Goal: Task Accomplishment & Management: Manage account settings

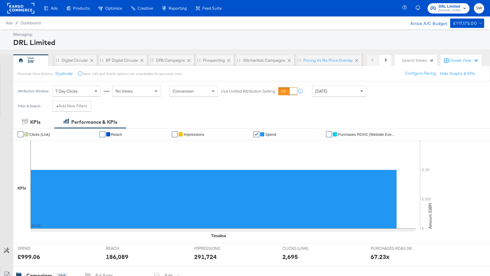
click at [23, 6] on rect at bounding box center [20, 8] width 27 height 11
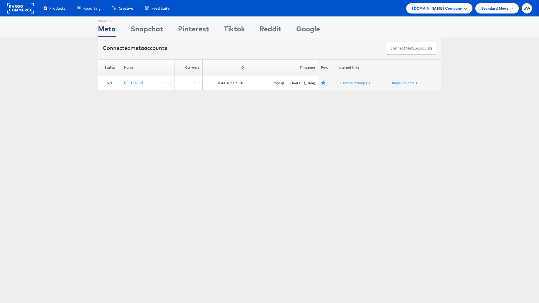
click at [451, 8] on span "ao.com Company" at bounding box center [437, 8] width 50 height 6
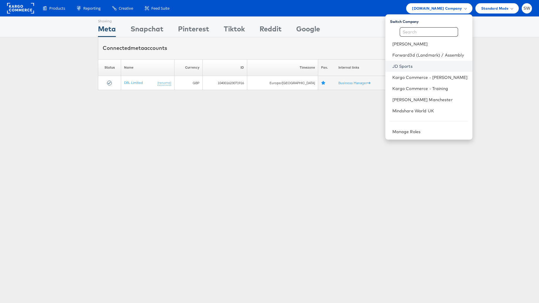
click at [419, 65] on link "JD Sports" at bounding box center [430, 66] width 75 height 6
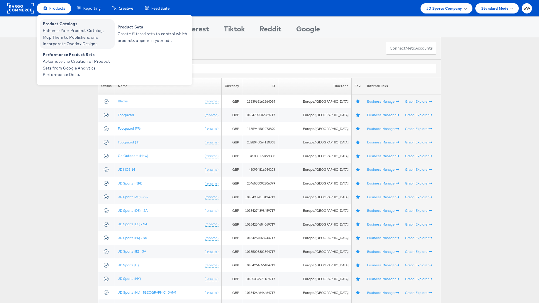
click at [59, 24] on span "Product Catalogs" at bounding box center [78, 24] width 70 height 7
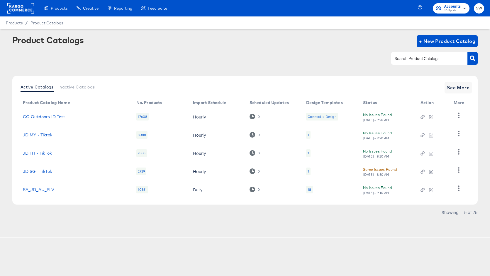
click at [419, 62] on div at bounding box center [429, 58] width 76 height 12
type input "au"
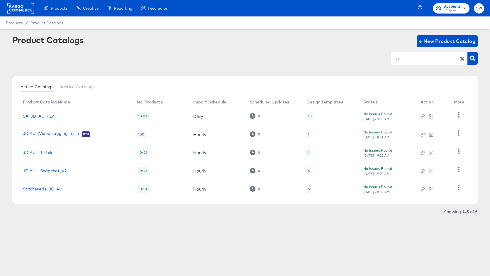
click at [58, 187] on link "StitcherAds_JD_AU" at bounding box center [43, 188] width 40 height 5
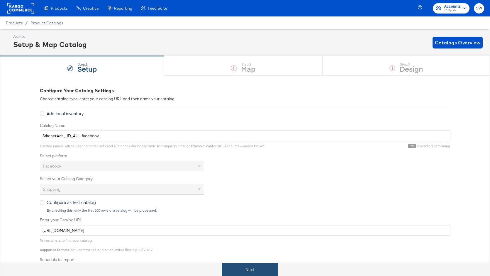
click at [256, 272] on button "Next" at bounding box center [250, 269] width 56 height 13
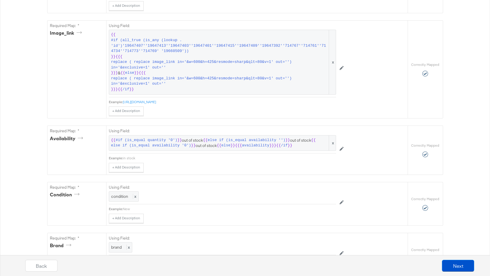
scroll to position [370, 0]
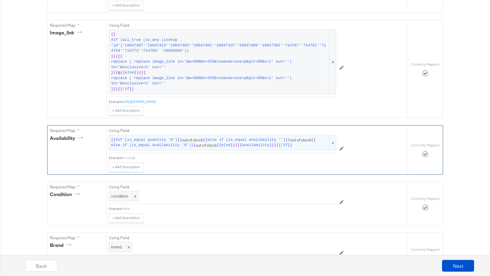
click at [217, 143] on span "{{" at bounding box center [219, 145] width 5 height 6
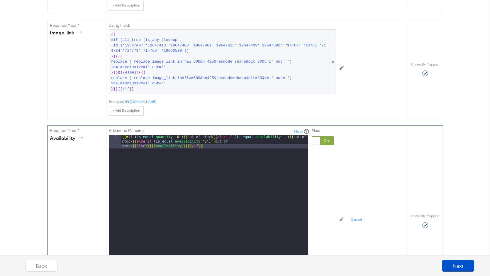
click at [215, 141] on div "{{# if ( is_equal quantity '0' ) }} out of stock {{ else if ( is_equal availabi…" at bounding box center [215, 222] width 188 height 174
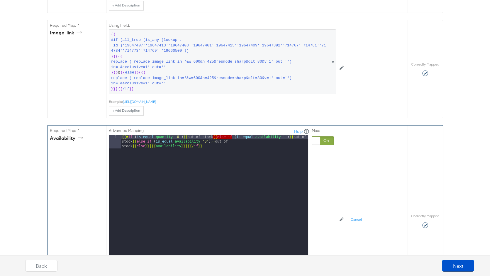
drag, startPoint x: 213, startPoint y: 136, endPoint x: 232, endPoint y: 136, distance: 18.5
click at [232, 136] on div "{{# if ( is_equal quantity '0' ) }} out of stock {{ else if ( is_equal availabi…" at bounding box center [215, 222] width 188 height 174
click at [214, 141] on div "{{# if ( is_equal quantity '0' ) }} out of stock {{ else if ( is_equal availabi…" at bounding box center [215, 222] width 188 height 174
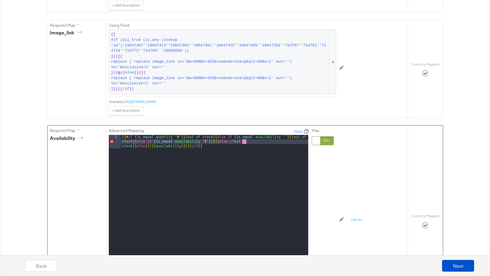
click at [233, 140] on div "{{# if ( is_equal quantity '0' ) }} out of stock {{ else if ( is_equal availabi…" at bounding box center [215, 222] width 188 height 174
drag, startPoint x: 293, startPoint y: 141, endPoint x: 282, endPoint y: 140, distance: 11.8
click at [282, 140] on div "{{# if ( is_equal quantity '0' ) }} out of stock {{ else if ( is_equal availabi…" at bounding box center [215, 222] width 188 height 174
drag, startPoint x: 215, startPoint y: 140, endPoint x: 211, endPoint y: 140, distance: 3.8
click at [211, 140] on div "{{# if ( is_equal quantity '0' ) }} out of stock {{ else if ( is_equal availabi…" at bounding box center [215, 222] width 188 height 174
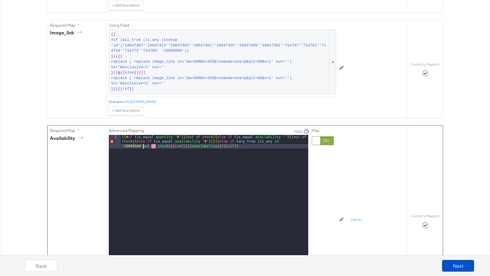
click at [143, 145] on div "{{# if ( is_equal quantity '0' ) }} out of stock {{ else if ( is_equal availabi…" at bounding box center [215, 222] width 188 height 174
click at [171, 155] on div "{{# if ( is_equal quantity '0' ) }} out of stock {{ else if ( is_equal availabi…" at bounding box center [215, 222] width 188 height 174
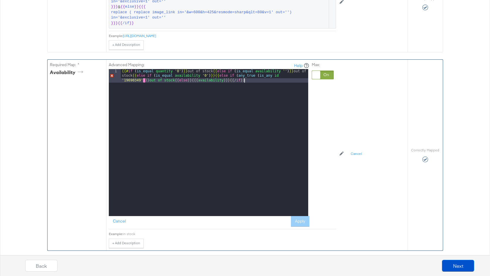
scroll to position [437, 0]
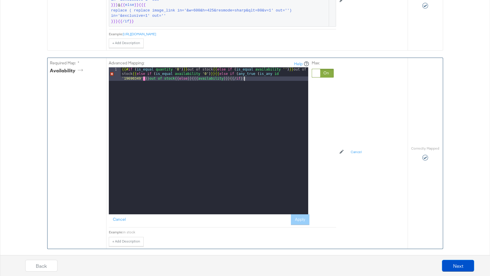
click at [296, 215] on div "Cancel Apply" at bounding box center [209, 219] width 201 height 11
click at [145, 79] on div "{{# if ( is_equal quantity '0' ) }} out of stock {{ else if ( is_equal availabi…" at bounding box center [215, 154] width 188 height 174
click at [197, 130] on div "{{# if ( is_equal quantity '0' ) }} out of stock {{ else if ( is_equal availabi…" at bounding box center [215, 154] width 188 height 174
click at [142, 78] on div "{{# if ( is_equal quantity '0' ) }} out of stock {{ else if ( is_equal availabi…" at bounding box center [215, 154] width 188 height 174
click at [124, 77] on div "{{# if ( is_equal quantity '0' ) }} out of stock {{ else if ( is_equal availabi…" at bounding box center [215, 154] width 188 height 174
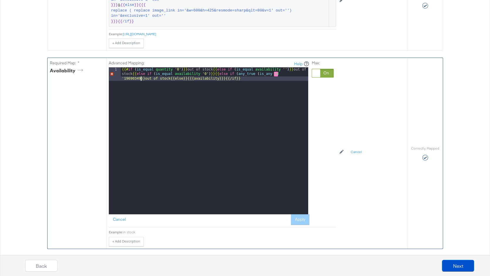
click at [140, 77] on div "{{# if ( is_equal quantity '0' ) }} out of stock {{ else if ( is_equal availabi…" at bounding box center [215, 154] width 188 height 174
click at [203, 92] on div "{{# if ( is_equal quantity '0' ) }} out of stock {{ else if ( is_equal availabi…" at bounding box center [215, 154] width 188 height 174
click at [304, 218] on div "Cancel Apply" at bounding box center [209, 219] width 201 height 11
click at [226, 82] on div "{{# if ( is_equal quantity '0' ) }} out of stock {{ else if ( is_equal availabi…" at bounding box center [215, 154] width 188 height 174
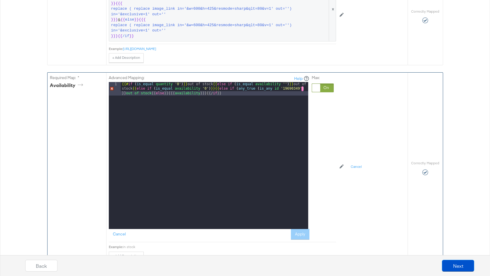
scroll to position [422, 0]
click at [255, 88] on div "{{# if ( is_equal quantity '0' ) }} out of stock {{ else if ( is_equal availabi…" at bounding box center [215, 169] width 188 height 174
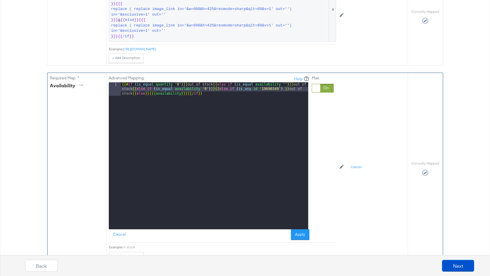
click at [236, 104] on div "{{# if ( is_equal quantity '0' ) }} out of stock {{ else if ( is_equal availabi…" at bounding box center [215, 169] width 188 height 174
click at [132, 92] on div "{{# if ( is_equal quantity '0' ) }} out of stock {{ else if ( is_equal availabi…" at bounding box center [215, 169] width 188 height 174
click at [285, 87] on div "{{# if ( is_equal quantity '0' ) }} out of stock {{ else if ( is_equal availabi…" at bounding box center [215, 169] width 188 height 174
click at [298, 231] on button "Apply" at bounding box center [300, 234] width 18 height 11
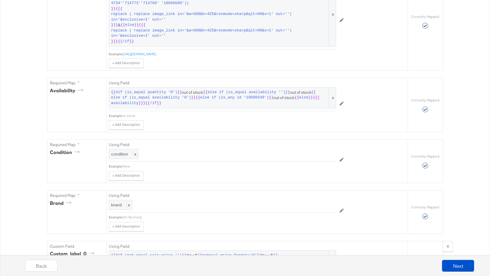
scroll to position [417, 0]
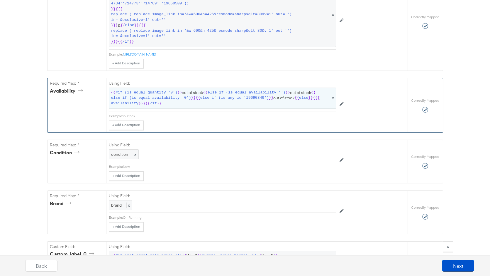
click at [209, 99] on span "{{ #if (is_equal quantity '0') }} out of stock {{ else if (is_equal availabilit…" at bounding box center [222, 98] width 223 height 16
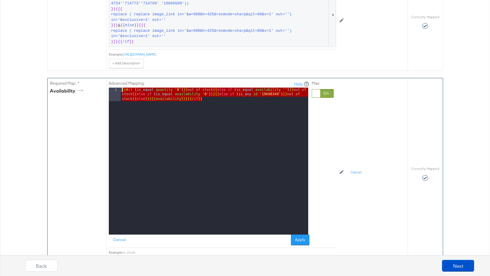
drag, startPoint x: 211, startPoint y: 99, endPoint x: 120, endPoint y: 83, distance: 92.4
click at [120, 83] on div "Advanced Mapping: Help 1 {{# if ( is_equal quantity '0' ) }} out of stock {{ el…" at bounding box center [209, 162] width 201 height 164
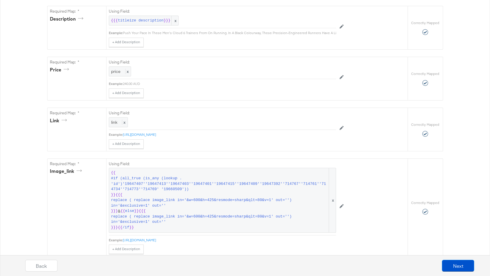
scroll to position [0, 0]
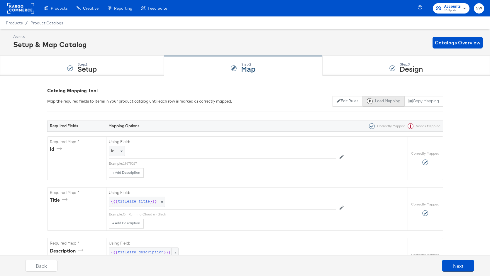
click at [398, 102] on button "Load Mapping" at bounding box center [384, 101] width 42 height 11
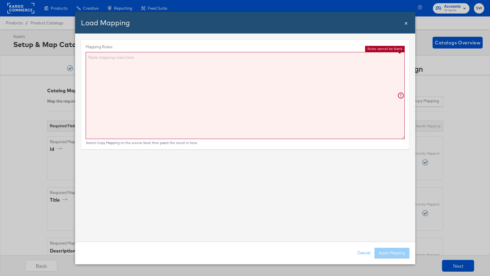
click at [406, 23] on span "×" at bounding box center [407, 22] width 4 height 8
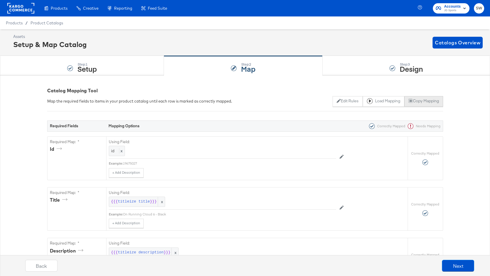
click at [439, 99] on button "Copy Mapping" at bounding box center [424, 101] width 38 height 11
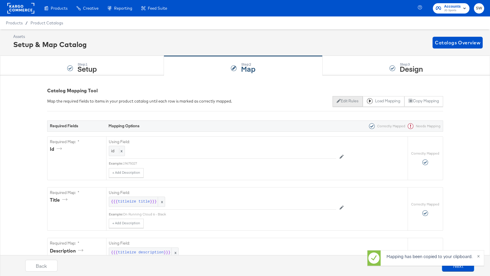
click at [351, 102] on button "Edit Rules" at bounding box center [348, 101] width 30 height 11
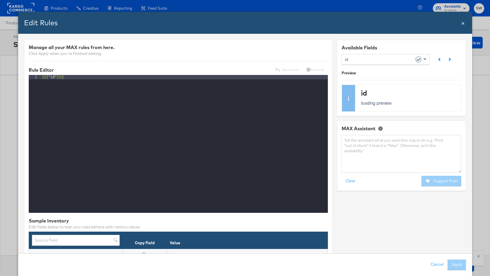
scroll to position [0, 0]
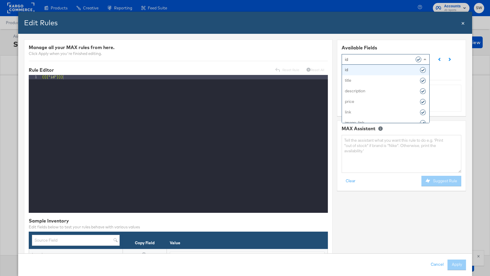
click at [361, 60] on div "id" at bounding box center [383, 59] width 77 height 10
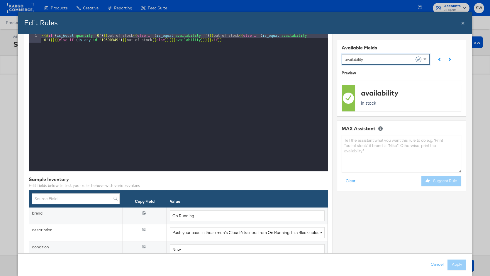
scroll to position [75, 0]
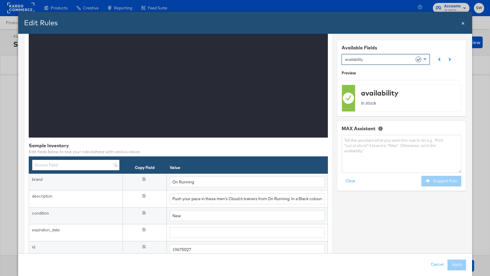
click at [106, 161] on input "text" at bounding box center [76, 164] width 88 height 11
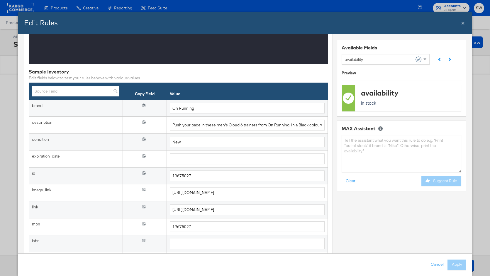
scroll to position [149, 0]
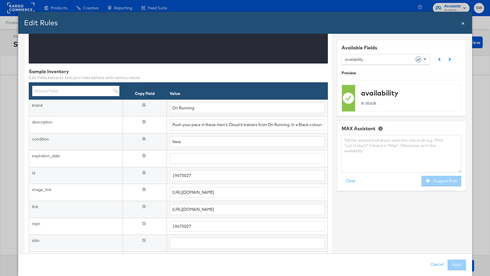
paste input "19690349"
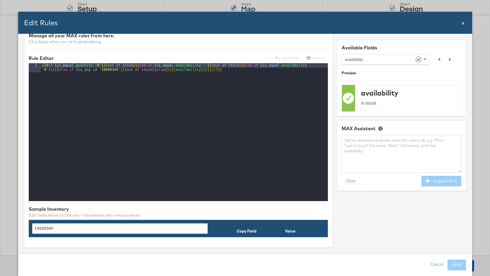
scroll to position [12, 0]
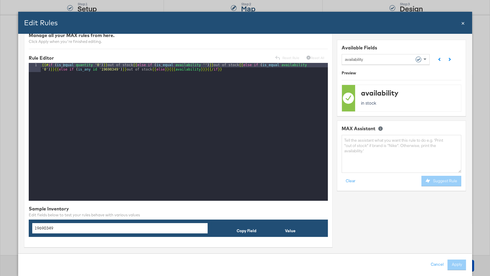
type input "19690349"
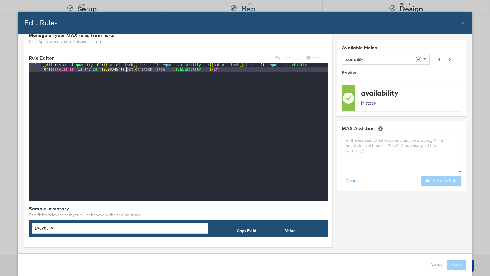
scroll to position [0, 0]
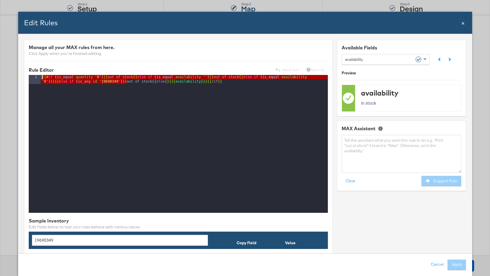
click at [126, 69] on div "Manage all your MAX rules from here. Click Apply when you're finished editing. …" at bounding box center [178, 148] width 309 height 219
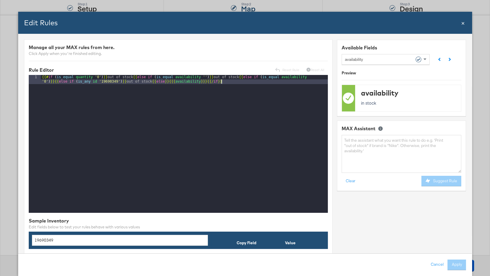
click at [129, 84] on div "{{# if ( is_equal quantity '0' ) }} out of stock {{ else if ( is_equal availabi…" at bounding box center [185, 153] width 288 height 156
drag, startPoint x: 126, startPoint y: 81, endPoint x: 54, endPoint y: 82, distance: 72.5
click at [54, 82] on div "{{# if ( is_equal quantity '0' ) }} out of stock {{ else if ( is_equal availabi…" at bounding box center [185, 153] width 288 height 156
click at [161, 119] on div "{{# if ( is_equal quantity '0' ) }} out of stock {{ else if ( is_equal availabi…" at bounding box center [185, 153] width 288 height 156
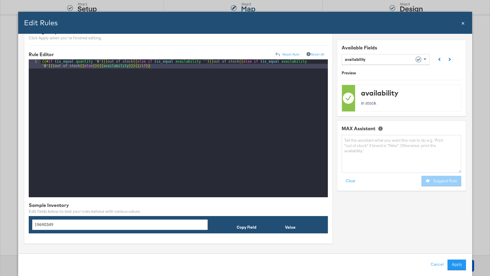
click at [135, 222] on input "19690349" at bounding box center [120, 224] width 176 height 11
click at [154, 67] on div "{{# if ( is_equal quantity '0' ) }} out of stock {{ else if ( is_equal availabi…" at bounding box center [185, 137] width 288 height 156
click at [55, 65] on div "{{# if ( is_equal quantity '0' ) }} out of stock {{ else if ( is_equal availabi…" at bounding box center [185, 137] width 288 height 156
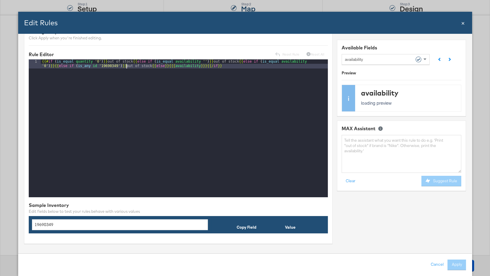
click at [102, 87] on div "{{# if ( is_equal quantity '0' ) }} out of stock {{ else if ( is_equal availabi…" at bounding box center [185, 137] width 288 height 156
click at [464, 23] on span "×" at bounding box center [463, 22] width 4 height 8
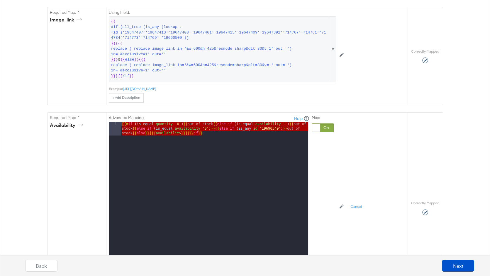
scroll to position [383, 0]
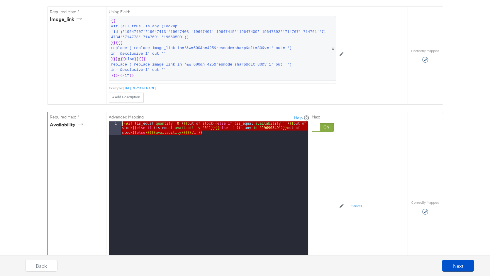
drag, startPoint x: 218, startPoint y: 136, endPoint x: 229, endPoint y: 134, distance: 11.6
click at [218, 136] on div "{{# if ( is_equal quantity '0' ) }} out of stock {{ else if ( is_equal availabi…" at bounding box center [215, 208] width 188 height 174
drag, startPoint x: 242, startPoint y: 134, endPoint x: 121, endPoint y: 119, distance: 121.2
click at [121, 121] on div "{{# if ( is_equal quantity '0' ) }} out of stock {{ else if ( is_equal availabi…" at bounding box center [215, 208] width 188 height 174
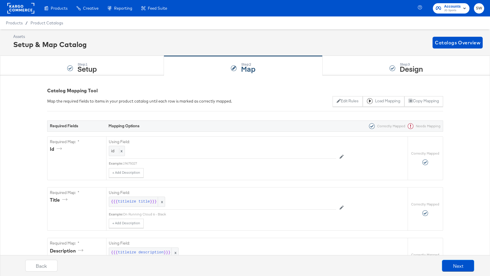
click at [31, 8] on rect at bounding box center [20, 8] width 27 height 11
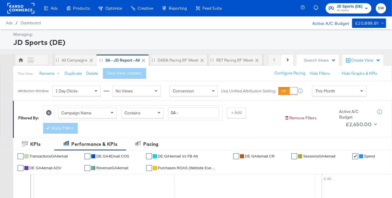
click at [21, 7] on rect at bounding box center [20, 8] width 27 height 11
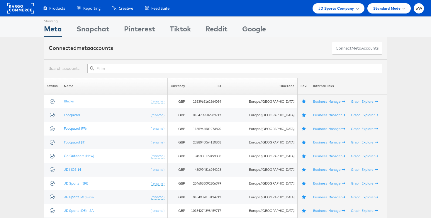
click at [28, 10] on rect at bounding box center [20, 8] width 27 height 11
click at [337, 9] on span "JD Sports Company" at bounding box center [337, 8] width 36 height 6
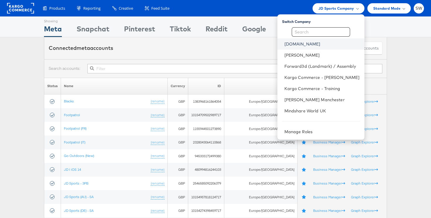
click at [296, 43] on link "[DOMAIN_NAME]" at bounding box center [322, 44] width 75 height 6
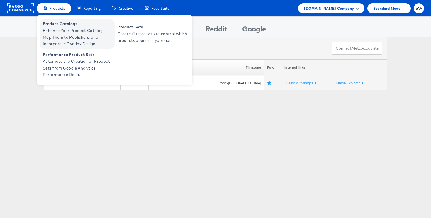
click at [67, 27] on span "Product Catalogs" at bounding box center [78, 24] width 70 height 7
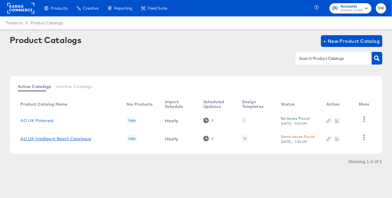
click at [81, 139] on link "AO UK Intelligent Reach Catalogue" at bounding box center [55, 138] width 71 height 5
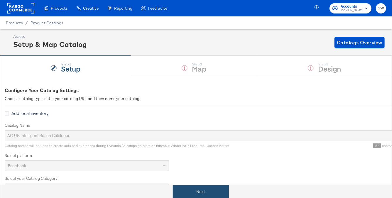
click at [191, 190] on button "Next" at bounding box center [201, 191] width 56 height 13
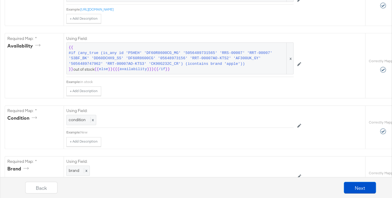
scroll to position [455, 0]
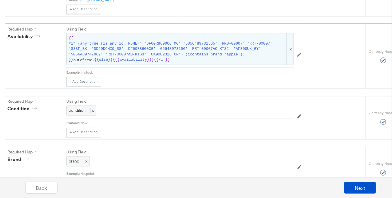
click at [196, 65] on div "{{ #if (any_true (is_any id 'P5HEH' 'DF60R8600CG_MG' '5056489731565' 'RRS-00007…" at bounding box center [179, 49] width 227 height 32
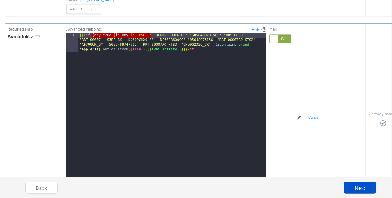
drag, startPoint x: 93, startPoint y: 45, endPoint x: 151, endPoint y: 45, distance: 57.8
click at [151, 45] on div "{{# if ( any_true ( is_any id 'P5HEH' 'DF60R8600CG_MG' '5056489731565' 'RRS-000…" at bounding box center [172, 125] width 188 height 184
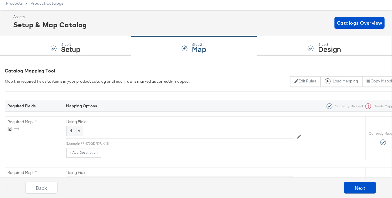
scroll to position [0, 0]
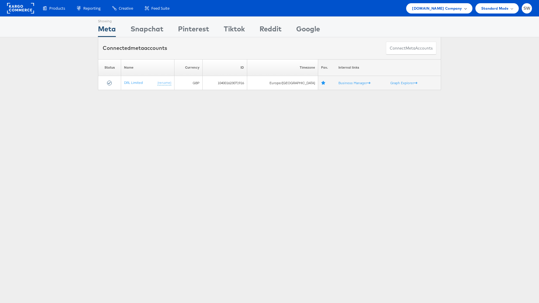
click at [458, 8] on span "ao.com Company" at bounding box center [437, 8] width 50 height 6
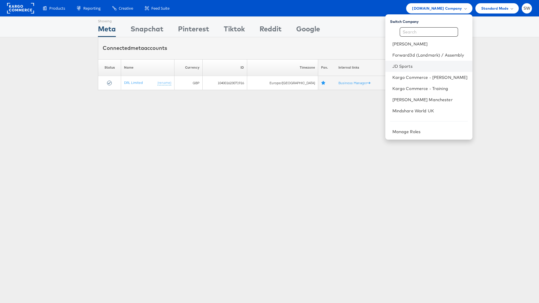
click at [412, 70] on li "JD Sports" at bounding box center [429, 66] width 87 height 11
click at [410, 66] on link "JD Sports" at bounding box center [430, 66] width 75 height 6
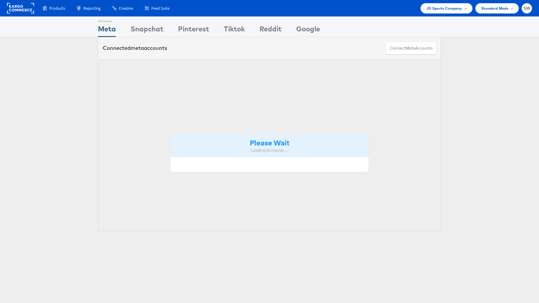
click at [409, 66] on div "Please Wait Loading Accounts ...." at bounding box center [269, 145] width 343 height 172
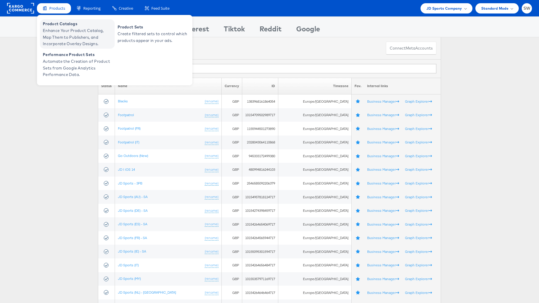
click at [56, 27] on span "Enhance Your Product Catalog, Map Them to Publishers, and Incorporate Overlay D…" at bounding box center [78, 37] width 70 height 20
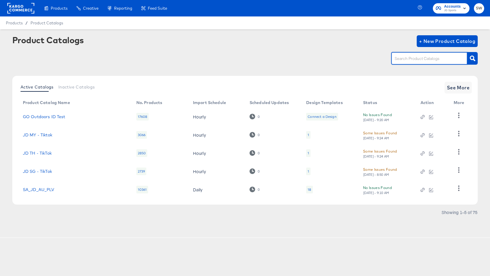
click at [402, 58] on input "text" at bounding box center [425, 58] width 63 height 7
type input "au"
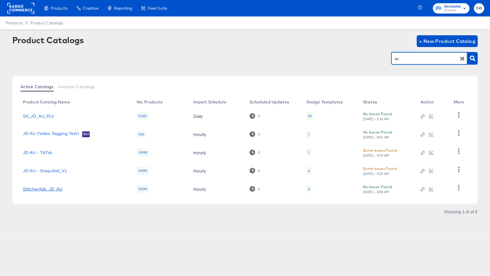
click at [53, 188] on link "StitcherAds_JD_AU" at bounding box center [43, 188] width 40 height 5
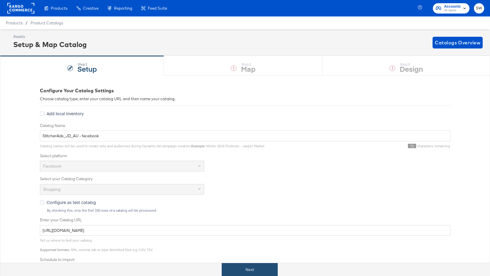
click at [244, 267] on button "Next" at bounding box center [250, 269] width 56 height 13
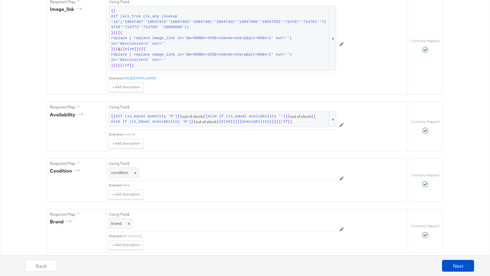
scroll to position [411, 0]
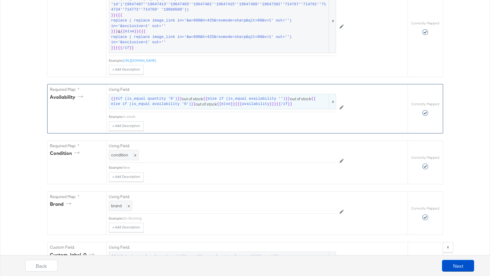
click at [231, 102] on span "}}" at bounding box center [233, 104] width 5 height 6
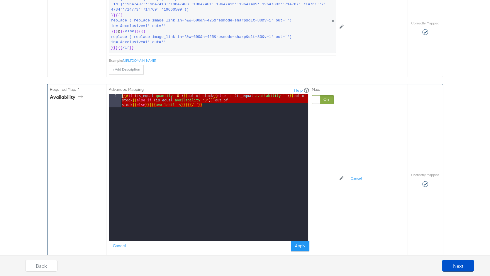
drag, startPoint x: 229, startPoint y: 104, endPoint x: 121, endPoint y: 89, distance: 108.7
click at [121, 89] on div "Advanced Mapping: Help 1 {{# if ( is_equal quantity '0' ) }} out of stock {{ el…" at bounding box center [209, 169] width 201 height 164
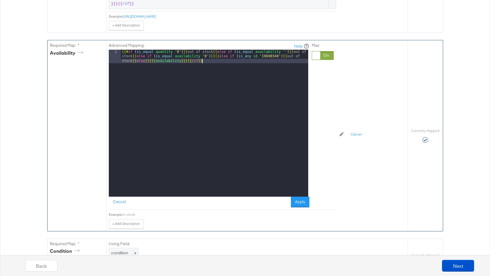
scroll to position [458, 0]
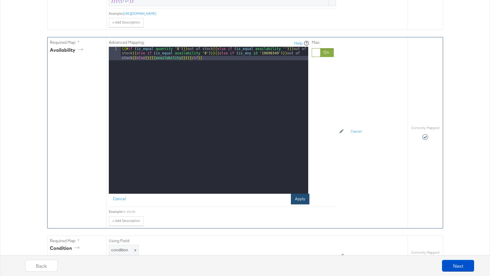
click at [298, 197] on button "Apply" at bounding box center [300, 198] width 18 height 11
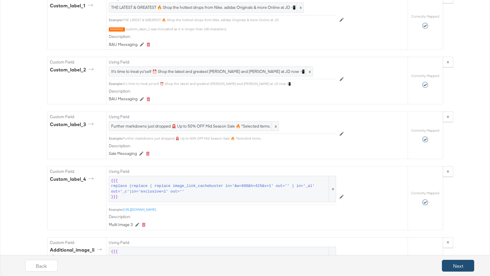
scroll to position [729, 0]
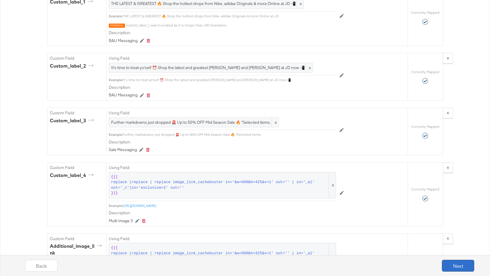
click at [457, 267] on button "Next" at bounding box center [458, 265] width 32 height 12
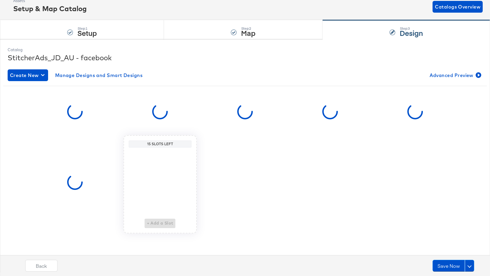
scroll to position [0, 0]
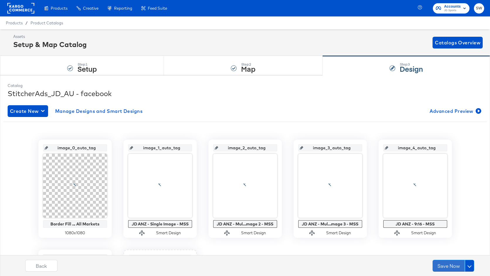
click at [457, 267] on button "Save Now" at bounding box center [449, 265] width 32 height 12
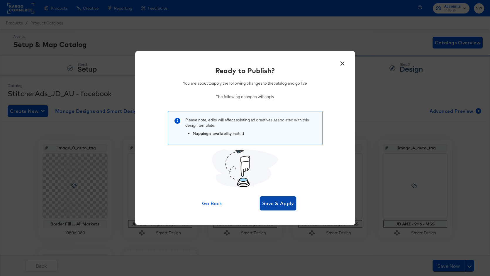
click at [271, 207] on span "Save & Apply" at bounding box center [278, 203] width 32 height 8
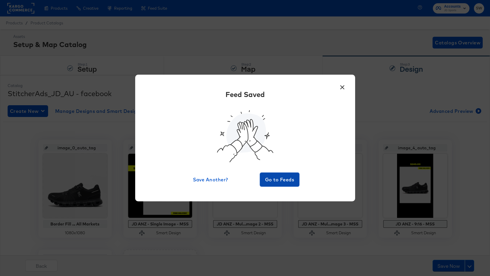
click at [277, 177] on span "Go to Feeds" at bounding box center [279, 179] width 35 height 8
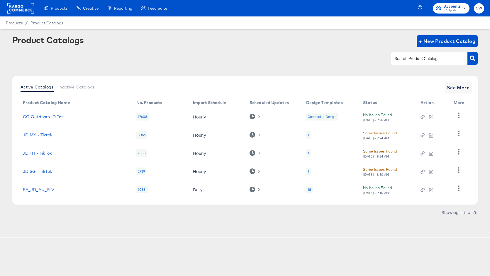
click at [402, 59] on input "text" at bounding box center [425, 58] width 63 height 7
click at [460, 87] on span "See More" at bounding box center [458, 87] width 23 height 8
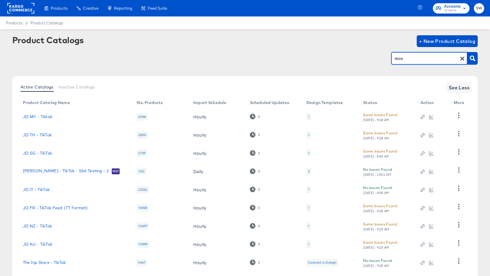
drag, startPoint x: 414, startPoint y: 60, endPoint x: 372, endPoint y: 60, distance: 42.0
click at [372, 60] on div "tiktok" at bounding box center [245, 58] width 466 height 13
type input "au"
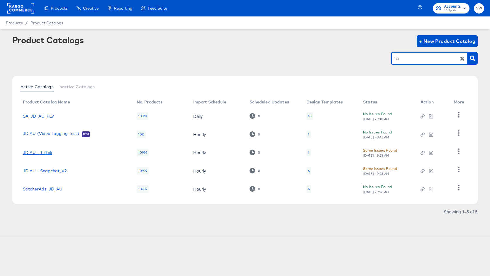
click at [33, 151] on link "JD AU - TikTok" at bounding box center [37, 152] width 29 height 5
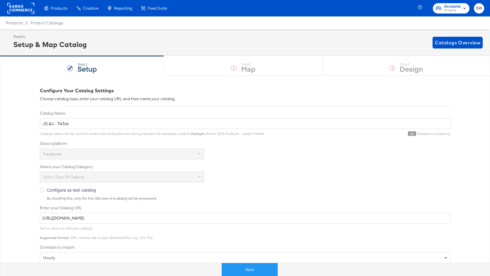
drag, startPoint x: 256, startPoint y: 268, endPoint x: 260, endPoint y: 257, distance: 11.4
click at [256, 268] on button "Next" at bounding box center [250, 269] width 56 height 13
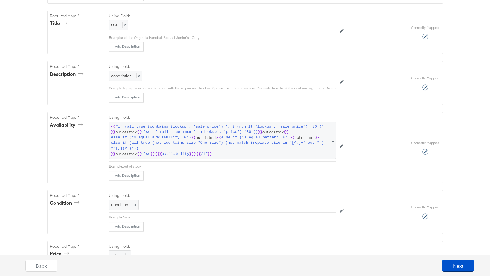
scroll to position [179, 0]
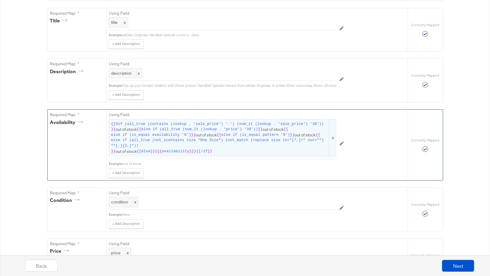
click at [231, 135] on span "else if (is_equal pattern '0')" at bounding box center [256, 135] width 69 height 6
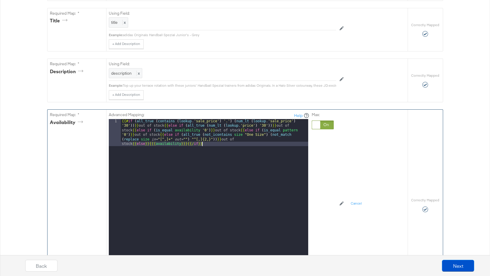
click at [223, 143] on div "{{# if ( all_true ( contains ( lookup . 'sale_price' ) '.' ) ( num_lt ( lookup …" at bounding box center [215, 219] width 188 height 201
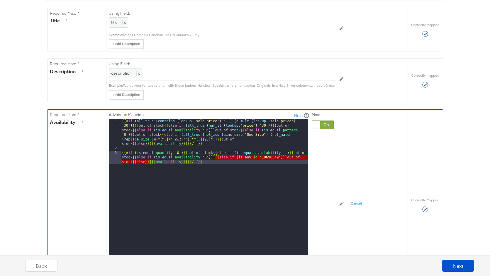
drag, startPoint x: 215, startPoint y: 156, endPoint x: 148, endPoint y: 161, distance: 67.1
click at [148, 161] on div "{{# if ( all_true ( contains ( lookup . 'sale_price' ) '.' ) ( num_lt ( lookup …" at bounding box center [215, 213] width 188 height 188
click at [149, 143] on div "{{# if ( all_true ( contains ( lookup . 'sale_price' ) '.' ) ( num_lt ( lookup …" at bounding box center [215, 213] width 188 height 188
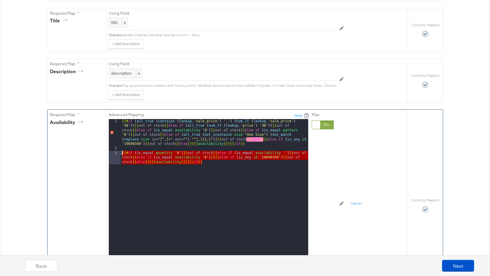
drag, startPoint x: 215, startPoint y: 160, endPoint x: 130, endPoint y: 146, distance: 85.5
click at [115, 151] on div "1 2 3 {{# if ( all_true ( contains ( lookup . 'sale_price' ) '.' ) ( num_lt ( l…" at bounding box center [209, 192] width 200 height 147
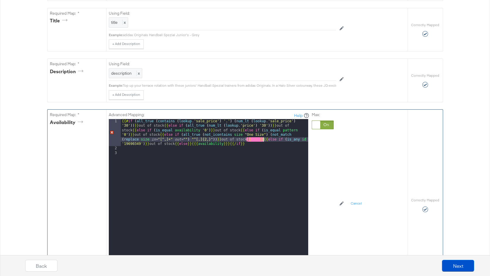
click at [263, 139] on div "{{# if ( all_true ( contains ( lookup . 'sale_price' ) '.' ) ( num_lt ( lookup …" at bounding box center [215, 208] width 188 height 178
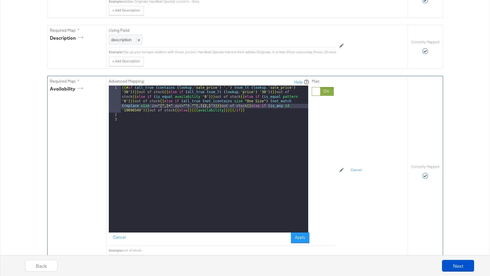
scroll to position [237, 0]
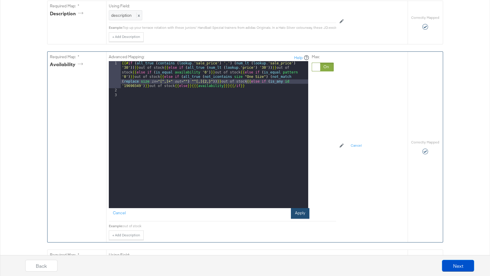
click at [295, 211] on button "Apply" at bounding box center [300, 213] width 18 height 11
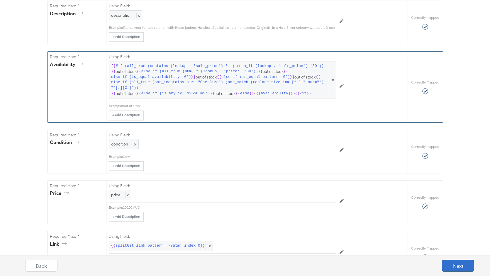
click at [455, 266] on button "Next" at bounding box center [458, 265] width 32 height 12
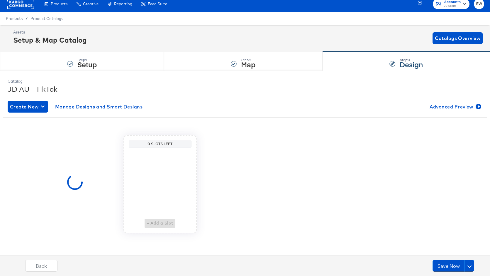
scroll to position [0, 0]
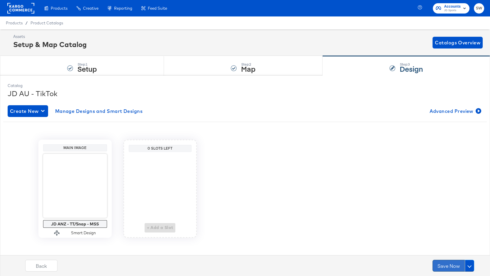
click at [453, 267] on button "Save Now" at bounding box center [449, 265] width 32 height 12
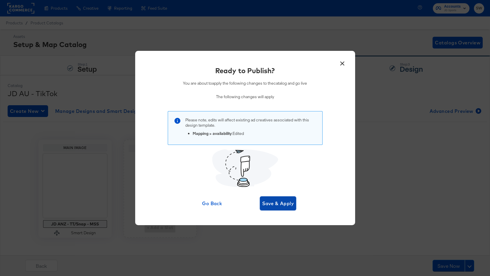
click at [275, 201] on span "Save & Apply" at bounding box center [278, 203] width 32 height 8
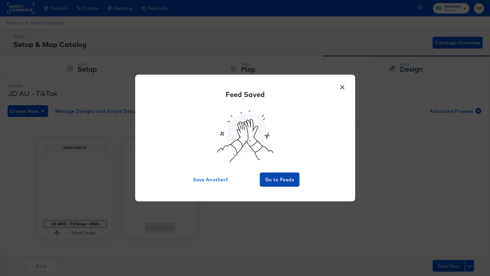
click at [278, 180] on span "Go to Feeds" at bounding box center [279, 179] width 35 height 8
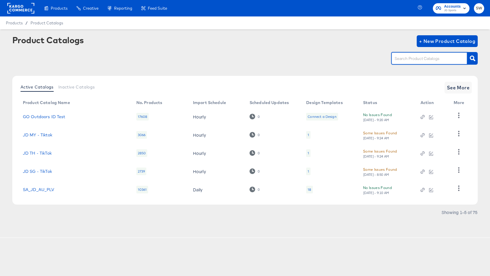
click at [407, 59] on input "text" at bounding box center [425, 58] width 63 height 7
type input "au"
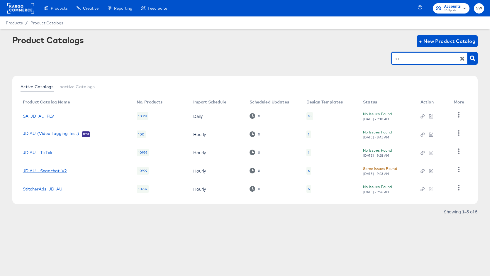
click at [55, 170] on link "JD AU - Snapchat_V2" at bounding box center [45, 170] width 44 height 5
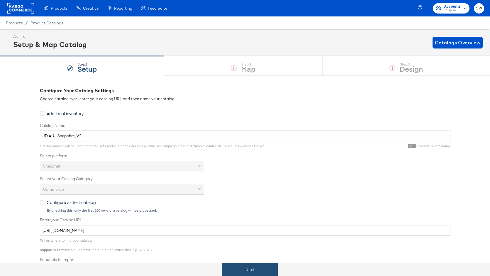
click at [244, 269] on button "Next" at bounding box center [250, 269] width 56 height 13
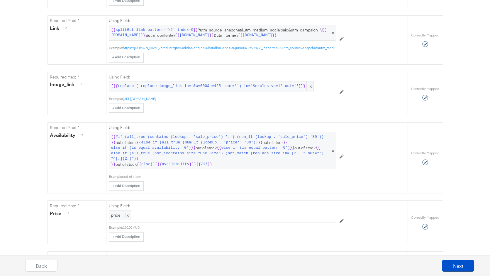
scroll to position [274, 0]
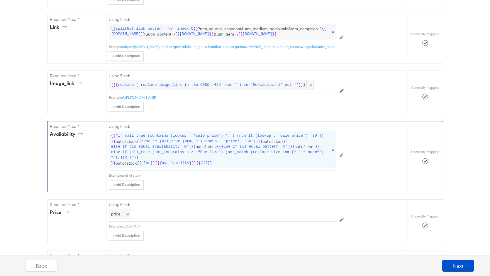
click at [278, 144] on span "else if (is_equal pattern '0')" at bounding box center [256, 147] width 69 height 6
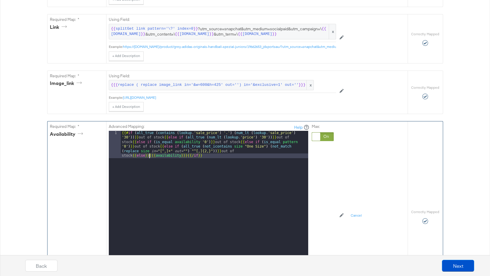
click at [150, 154] on div "{{# if ( all_true ( contains ( lookup . 'sale_price' ) '.' ) ( num_lt ( lookup …" at bounding box center [215, 231] width 188 height 201
click at [132, 153] on div "{{# if ( all_true ( contains ( lookup . 'sale_price' ) '.' ) ( num_lt ( lookup …" at bounding box center [215, 231] width 188 height 201
click at [186, 178] on div "{{# if ( all_true ( contains ( lookup . 'sale_price' ) '.' ) ( num_lt ( lookup …" at bounding box center [215, 231] width 188 height 201
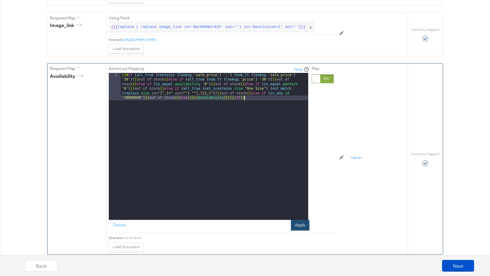
scroll to position [332, 0]
drag, startPoint x: 310, startPoint y: 224, endPoint x: 306, endPoint y: 224, distance: 3.5
click at [310, 224] on div "Advanced Mapping: Help 1 {{# if ( all_true ( contains ( lookup . 'sale_price' )…" at bounding box center [222, 148] width 227 height 169
click at [305, 224] on button "Apply" at bounding box center [300, 225] width 18 height 11
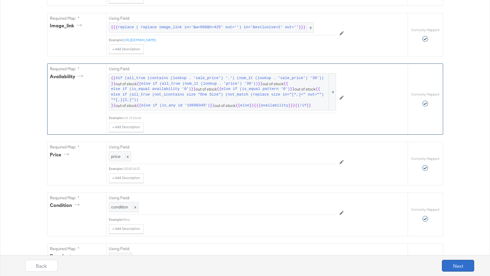
click at [460, 270] on button "Next" at bounding box center [458, 265] width 32 height 12
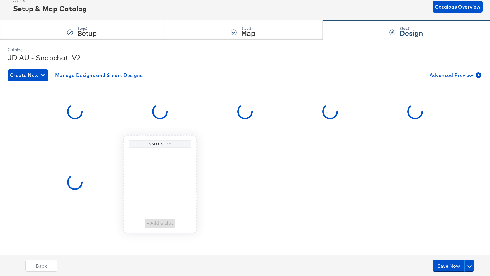
scroll to position [0, 0]
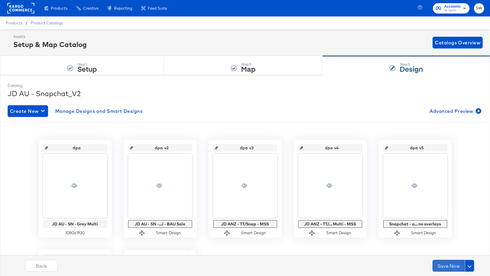
click at [452, 267] on button "Save Now" at bounding box center [449, 265] width 32 height 12
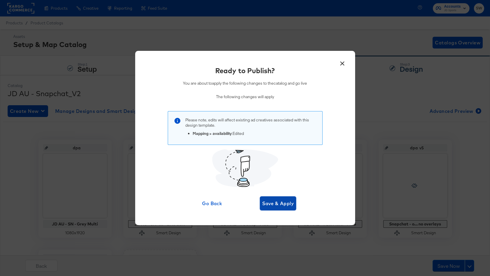
click at [275, 202] on span "Save & Apply" at bounding box center [278, 203] width 32 height 8
type input "dpa v5"
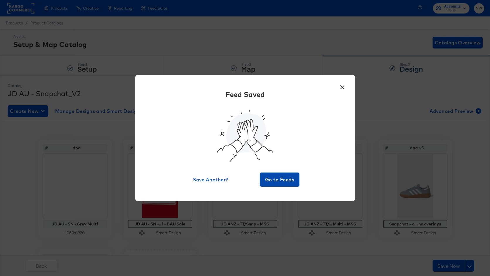
click at [283, 178] on span "Go to Feeds" at bounding box center [279, 179] width 35 height 8
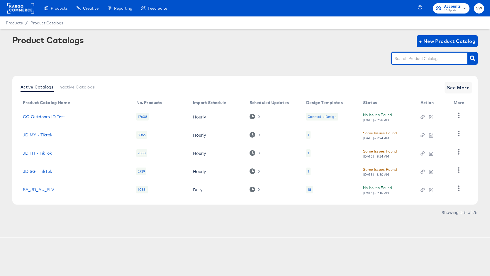
click at [423, 58] on input "text" at bounding box center [425, 58] width 63 height 7
type input "au"
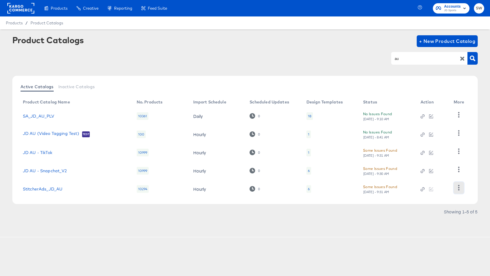
click at [458, 188] on icon "button" at bounding box center [459, 188] width 6 height 6
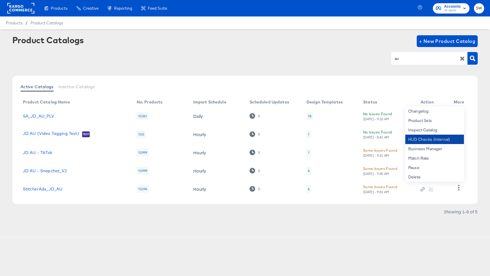
click at [426, 136] on div "HUD Checks (Internal)" at bounding box center [435, 138] width 59 height 9
click at [28, 10] on rect at bounding box center [20, 8] width 27 height 11
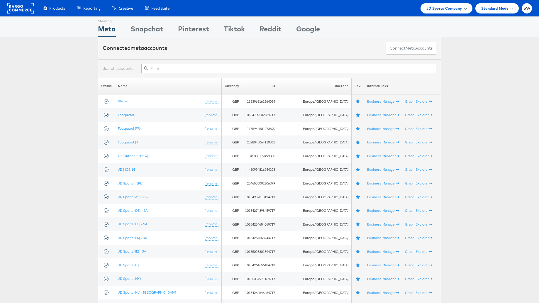
click at [168, 69] on input "text" at bounding box center [288, 68] width 295 height 9
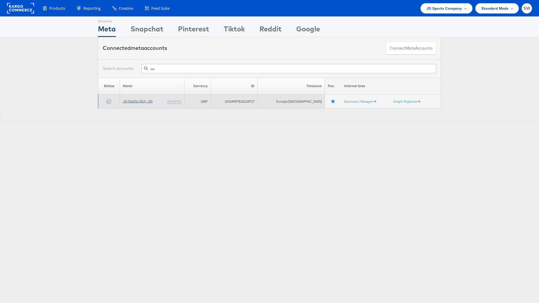
type input "au"
click at [148, 100] on link "JD Sports (AU) - SA" at bounding box center [138, 101] width 30 height 4
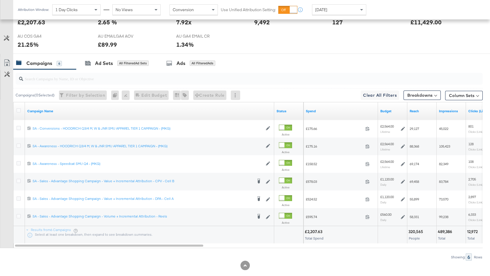
scroll to position [276, 0]
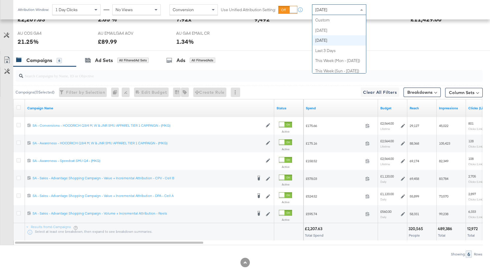
click at [328, 10] on span "[DATE]" at bounding box center [321, 9] width 12 height 5
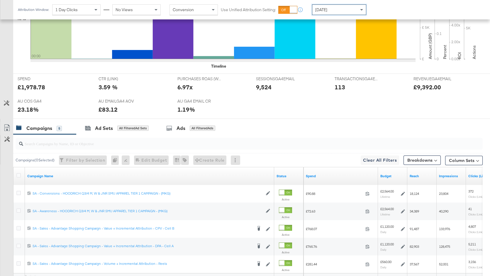
scroll to position [265, 0]
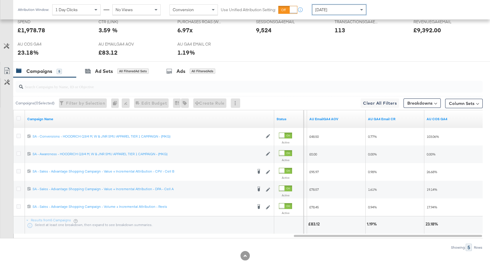
click at [190, 86] on input "search" at bounding box center [232, 83] width 418 height 11
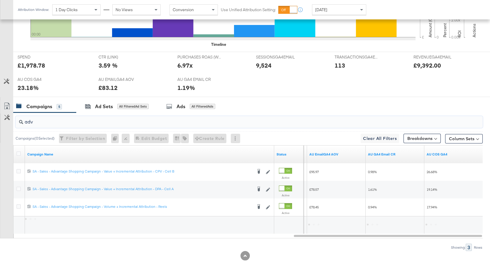
type input "adv"
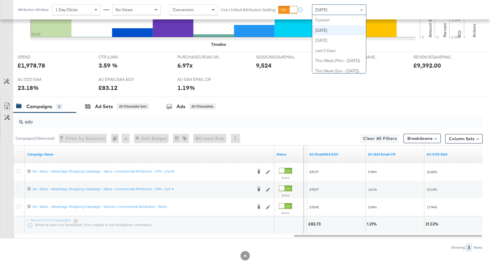
click at [332, 10] on div "[DATE]" at bounding box center [340, 10] width 54 height 10
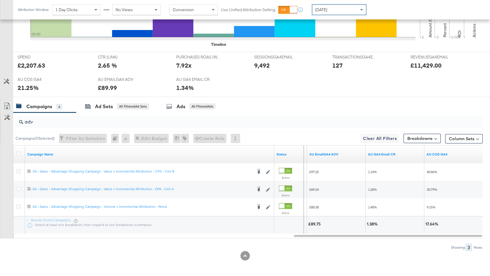
click at [354, 9] on div "[DATE]" at bounding box center [340, 10] width 54 height 10
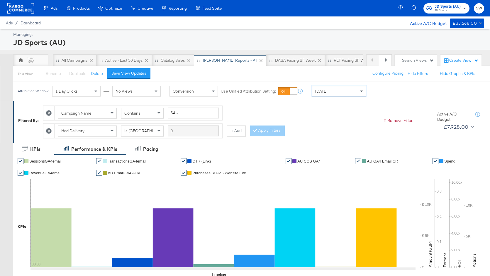
click at [455, 8] on span "JD Sports" at bounding box center [448, 10] width 26 height 5
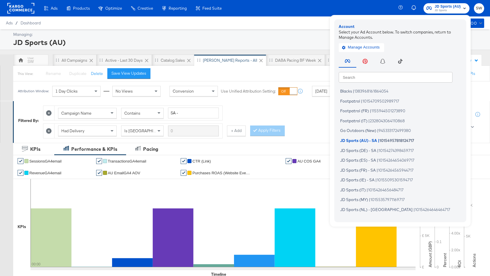
click at [423, 79] on input "text" at bounding box center [396, 77] width 114 height 11
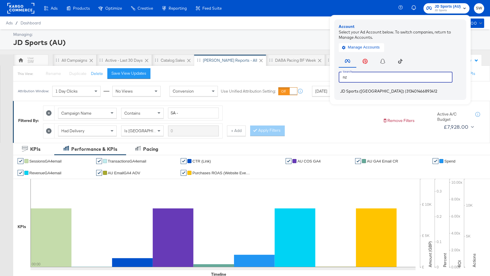
type input "nz"
click at [419, 91] on li "JD Sports (NZ) | 313401466893412" at bounding box center [402, 91] width 126 height 9
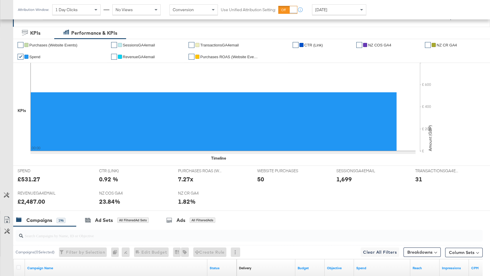
scroll to position [287, 0]
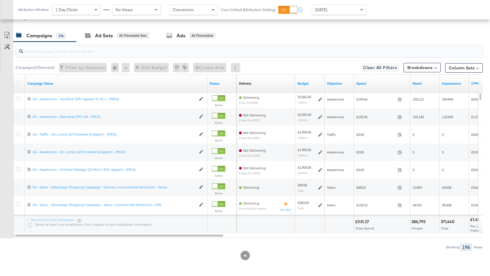
click at [322, 53] on input "search" at bounding box center [232, 48] width 418 height 11
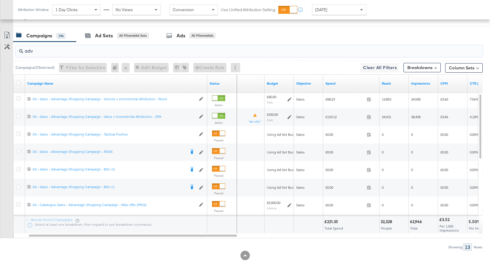
type input "adv"
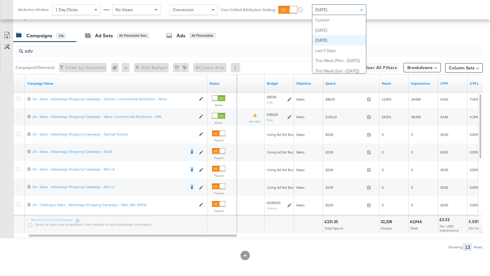
click at [345, 7] on div "[DATE]" at bounding box center [340, 10] width 54 height 10
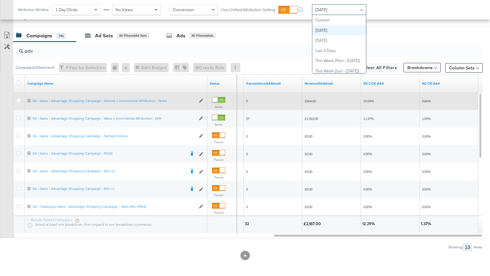
click at [351, 7] on div "[DATE]" at bounding box center [340, 10] width 54 height 10
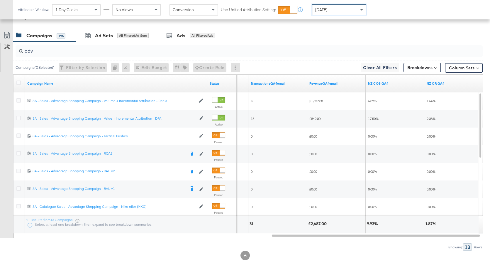
click at [353, 9] on div "Yesterday" at bounding box center [340, 10] width 54 height 10
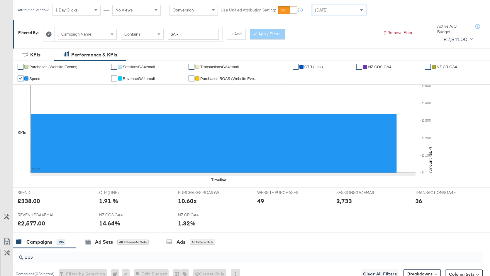
scroll to position [0, 0]
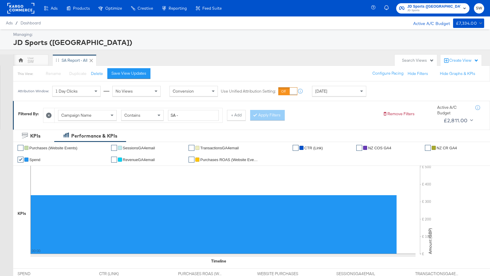
click at [0, 0] on div "Product Catalogs" at bounding box center [0, 0] width 0 height 0
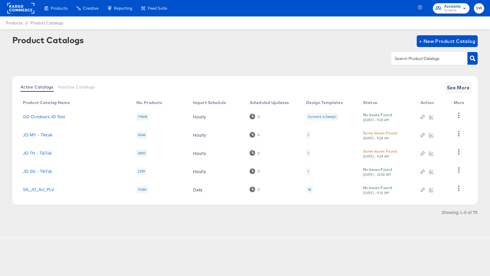
click at [442, 59] on input "text" at bounding box center [425, 58] width 63 height 7
type input "nz"
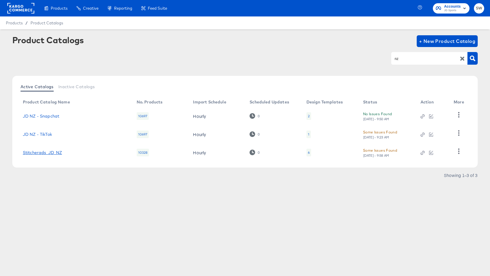
click at [58, 151] on link "Stitcherads_JD_NZ" at bounding box center [42, 152] width 39 height 5
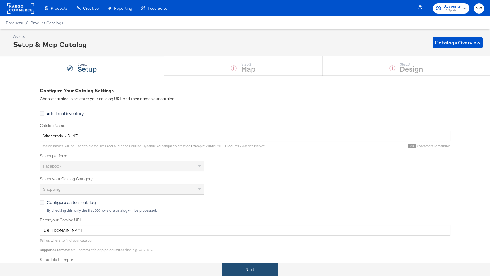
click at [244, 266] on button "Next" at bounding box center [250, 269] width 56 height 13
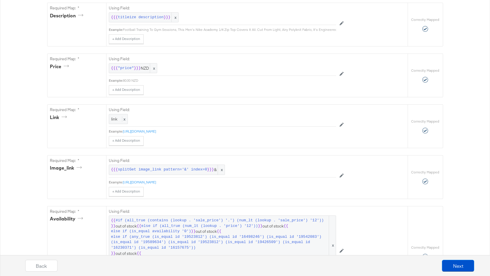
scroll to position [296, 0]
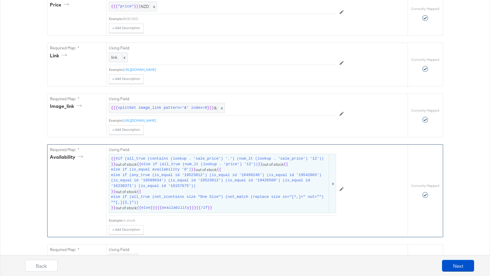
click at [192, 187] on span "{{ #if (all_true (contains (lookup . 'sale_price') '.') (num_lt (lookup . 'sale…" at bounding box center [222, 183] width 223 height 55
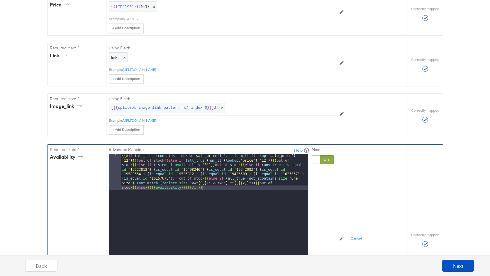
click at [211, 185] on div "{{# if ( all_true ( contains ( lookup . 'sale_price' ) '.' ) ( num_lt ( lookup …" at bounding box center [215, 262] width 188 height 219
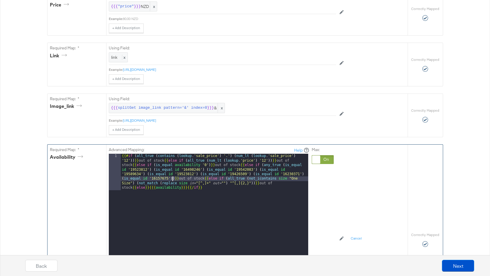
click at [173, 177] on div "{{# if ( all_true ( contains ( lookup . 'sale_price' ) '.' ) ( num_lt ( lookup …" at bounding box center [215, 262] width 188 height 219
paste textarea
click at [256, 192] on div "{{# if ( all_true ( contains ( lookup . 'sale_price' ) '.' ) ( num_lt ( lookup …" at bounding box center [215, 262] width 188 height 219
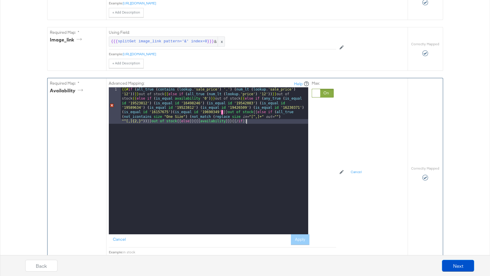
scroll to position [363, 0]
click at [224, 112] on div "{{# if ( all_true ( contains ( lookup . 'sale_price' ) '.' ) ( num_lt ( lookup …" at bounding box center [215, 196] width 188 height 219
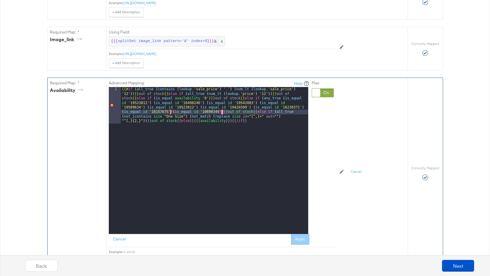
click at [171, 111] on div "{{# if ( all_true ( contains ( lookup . 'sale_price' ) '.' ) ( num_lt ( lookup …" at bounding box center [215, 196] width 188 height 219
click at [223, 112] on div "{{# if ( all_true ( contains ( lookup . 'sale_price' ) '.' ) ( num_lt ( lookup …" at bounding box center [215, 196] width 188 height 219
click at [221, 111] on div "{{# if ( all_true ( contains ( lookup . 'sale_price' ) '.' ) ( num_lt ( lookup …" at bounding box center [215, 196] width 188 height 219
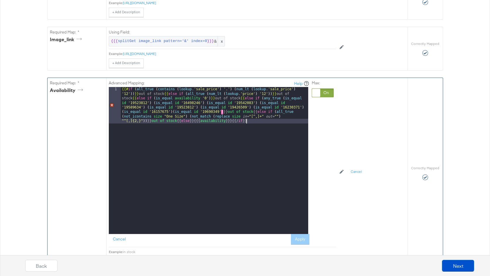
click at [231, 135] on div "{{# if ( all_true ( contains ( lookup . 'sale_price' ) '.' ) ( num_lt ( lookup …" at bounding box center [215, 196] width 188 height 219
click at [302, 239] on div "Cancel Apply" at bounding box center [209, 239] width 201 height 11
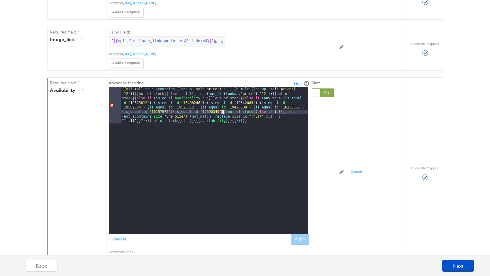
click at [224, 111] on div "{{# if ( all_true ( contains ( lookup . 'sale_price' ) '.' ) ( num_lt ( lookup …" at bounding box center [215, 196] width 188 height 219
click at [237, 123] on div "{{# if ( all_true ( contains ( lookup . 'sale_price' ) '.' ) ( num_lt ( lookup …" at bounding box center [215, 196] width 188 height 219
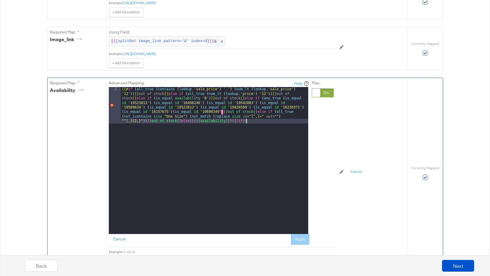
click at [173, 110] on div "{{# if ( all_true ( contains ( lookup . 'sale_price' ) '.' ) ( num_lt ( lookup …" at bounding box center [215, 196] width 188 height 219
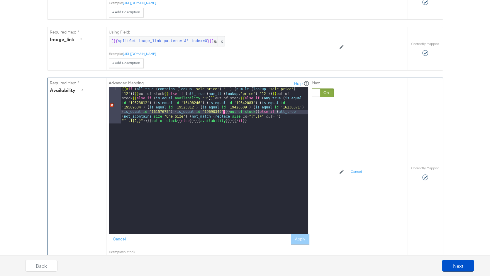
click at [212, 115] on div "{{# if ( all_true ( contains ( lookup . 'sale_price' ) '.' ) ( num_lt ( lookup …" at bounding box center [215, 196] width 188 height 219
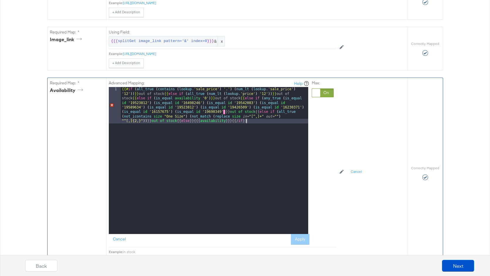
click at [260, 121] on div "{{# if ( all_true ( contains ( lookup . 'sale_price' ) '.' ) ( num_lt ( lookup …" at bounding box center [215, 196] width 188 height 219
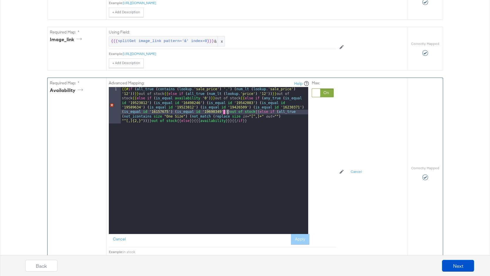
click at [228, 110] on div "{{# if ( all_true ( contains ( lookup . 'sale_price' ) '.' ) ( num_lt ( lookup …" at bounding box center [215, 196] width 188 height 219
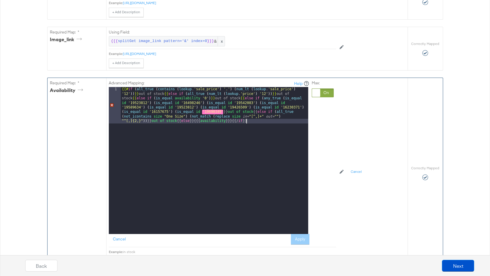
click at [264, 125] on div "{{# if ( all_true ( contains ( lookup . 'sale_price' ) '.' ) ( num_lt ( lookup …" at bounding box center [215, 196] width 188 height 219
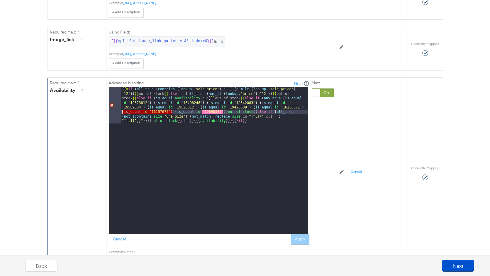
drag, startPoint x: 172, startPoint y: 110, endPoint x: 121, endPoint y: 109, distance: 51.4
click at [121, 109] on div "{{# if ( all_true ( contains ( lookup . 'sale_price' ) '.' ) ( num_lt ( lookup …" at bounding box center [215, 196] width 188 height 219
click at [224, 111] on div "{{# if ( all_true ( contains ( lookup . 'sale_price' ) '.' ) ( num_lt ( lookup …" at bounding box center [215, 196] width 188 height 219
drag, startPoint x: 224, startPoint y: 110, endPoint x: 175, endPoint y: 109, distance: 49.0
click at [175, 109] on div "{{# if ( all_true ( contains ( lookup . 'sale_price' ) '.' ) ( num_lt ( lookup …" at bounding box center [215, 196] width 188 height 219
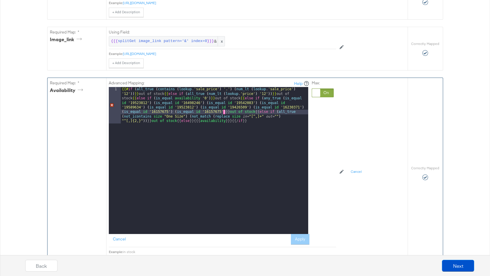
click at [207, 119] on div "{{# if ( all_true ( contains ( lookup . 'sale_price' ) '.' ) ( num_lt ( lookup …" at bounding box center [215, 196] width 188 height 219
click at [226, 111] on div "{{# if ( all_true ( contains ( lookup . 'sale_price' ) '.' ) ( num_lt ( lookup …" at bounding box center [215, 196] width 188 height 219
drag, startPoint x: 222, startPoint y: 110, endPoint x: 205, endPoint y: 109, distance: 17.0
click at [205, 109] on div "{{# if ( all_true ( contains ( lookup . 'sale_price' ) '.' ) ( num_lt ( lookup …" at bounding box center [215, 196] width 188 height 219
click at [227, 116] on div "{{# if ( all_true ( contains ( lookup . 'sale_price' ) '.' ) ( num_lt ( lookup …" at bounding box center [215, 196] width 188 height 219
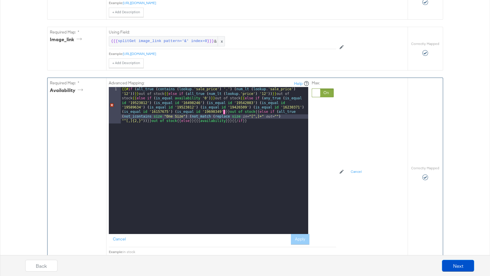
click at [226, 112] on div "{{# if ( all_true ( contains ( lookup . 'sale_price' ) '.' ) ( num_lt ( lookup …" at bounding box center [215, 196] width 188 height 219
click at [119, 235] on button "Cancel" at bounding box center [119, 239] width 21 height 11
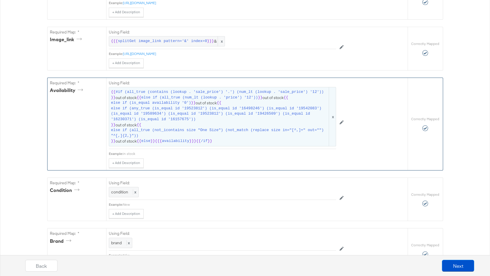
click at [202, 134] on span "else if (all_true (not_icontains size "One Size") (not_match (replace size in="…" at bounding box center [219, 132] width 217 height 11
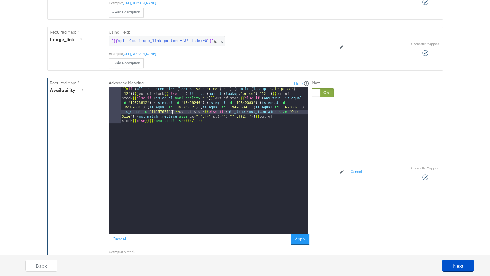
click at [173, 111] on div "{{# if ( all_true ( contains ( lookup . 'sale_price' ) '.' ) ( num_lt ( lookup …" at bounding box center [215, 196] width 188 height 219
paste textarea
drag, startPoint x: 173, startPoint y: 112, endPoint x: 170, endPoint y: 114, distance: 3.5
click at [172, 113] on div "{{# if ( all_true ( contains ( lookup . 'sale_price' ) '.' ) ( num_lt ( lookup …" at bounding box center [215, 196] width 188 height 219
click at [221, 110] on div "{{# if ( all_true ( contains ( lookup . 'sale_price' ) '.' ) ( num_lt ( lookup …" at bounding box center [215, 196] width 188 height 219
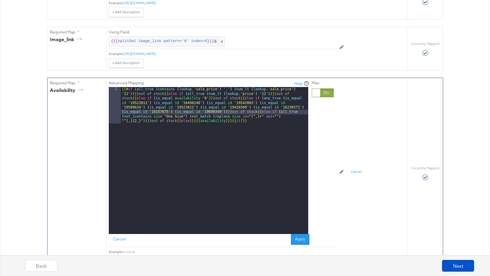
click at [273, 137] on div "{{# if ( all_true ( contains ( lookup . 'sale_price' ) '.' ) ( num_lt ( lookup …" at bounding box center [215, 196] width 188 height 219
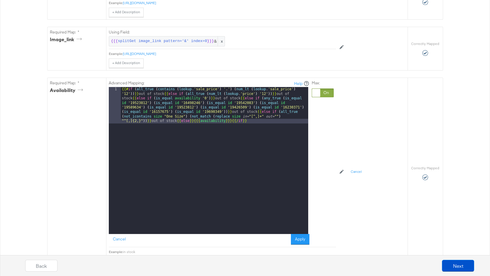
click at [298, 238] on button "Apply" at bounding box center [300, 239] width 18 height 11
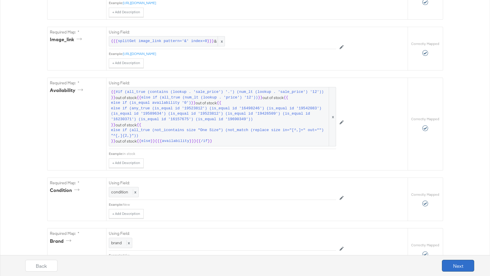
click at [455, 266] on button "Next" at bounding box center [458, 265] width 32 height 12
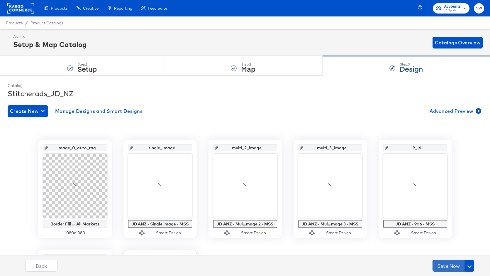
click at [451, 266] on button "Save Now" at bounding box center [449, 265] width 32 height 12
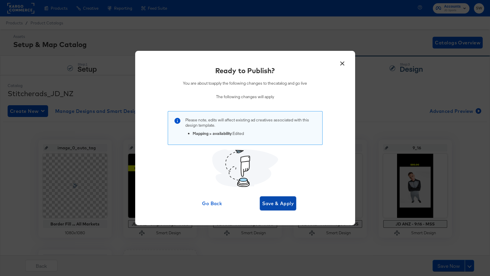
click at [275, 202] on span "Save & Apply" at bounding box center [278, 203] width 32 height 8
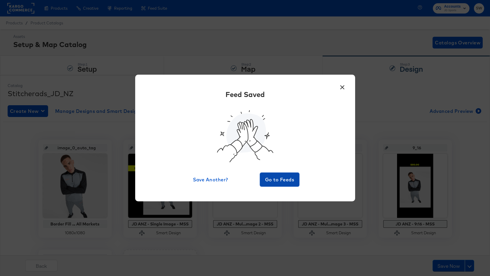
click at [291, 178] on span "Go to Feeds" at bounding box center [279, 179] width 35 height 8
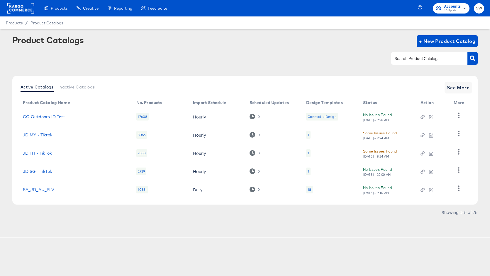
click at [401, 60] on input "text" at bounding box center [425, 58] width 63 height 7
type input "nz"
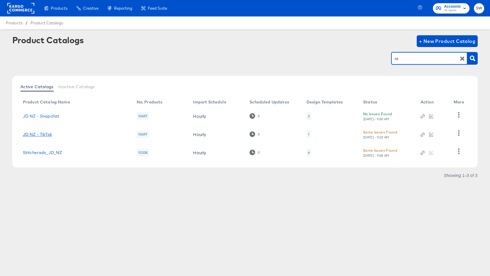
click at [47, 133] on link "JD NZ - TikTok" at bounding box center [37, 134] width 29 height 5
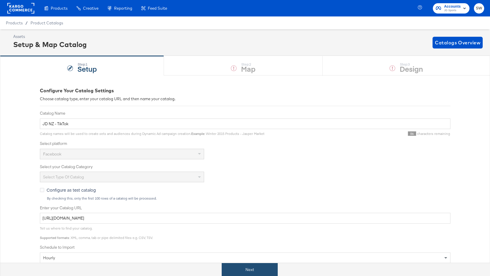
click at [246, 266] on button "Next" at bounding box center [250, 269] width 56 height 13
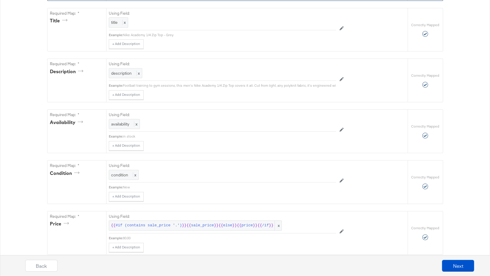
scroll to position [165, 0]
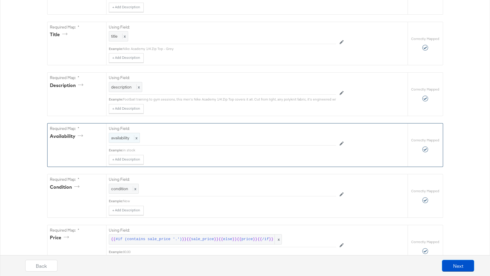
click at [124, 138] on span "availability" at bounding box center [120, 137] width 18 height 5
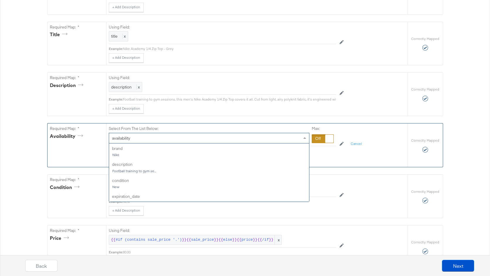
click at [195, 137] on div "availability" at bounding box center [209, 138] width 200 height 10
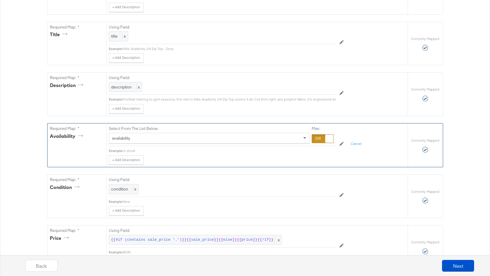
click at [314, 139] on div at bounding box center [323, 138] width 22 height 9
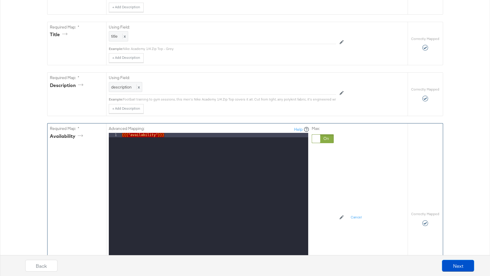
drag, startPoint x: 171, startPoint y: 134, endPoint x: 118, endPoint y: 131, distance: 53.2
click at [118, 131] on div "Advanced Mapping: Help 1 {{{ "availability" }}} XXXXXXXXXXXXXXXXXXXXXXXXXXXXXXX…" at bounding box center [209, 208] width 201 height 164
click at [122, 133] on div "{{{ "availability" }}}" at bounding box center [215, 211] width 188 height 156
click at [121, 133] on div "19690349 {{{ "availability" }}}" at bounding box center [215, 211] width 188 height 156
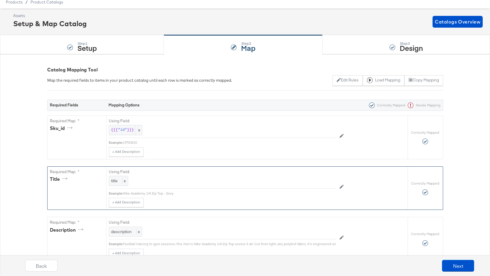
scroll to position [0, 0]
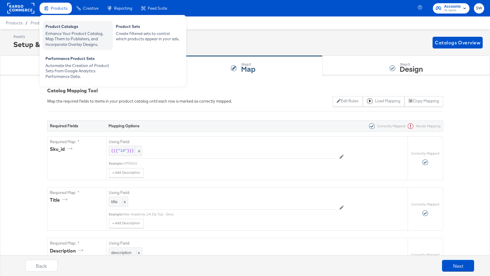
click at [71, 38] on div "Enhance Your Product Catalog, Map Them to Publishers, and Incorporate Overlay D…" at bounding box center [77, 39] width 65 height 16
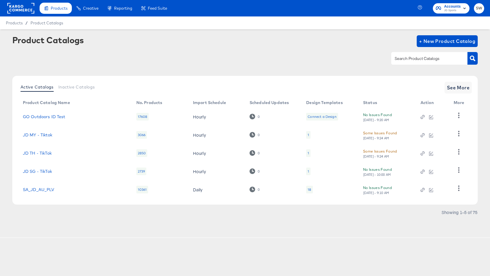
click at [415, 59] on input "text" at bounding box center [425, 58] width 63 height 7
type input "nz"
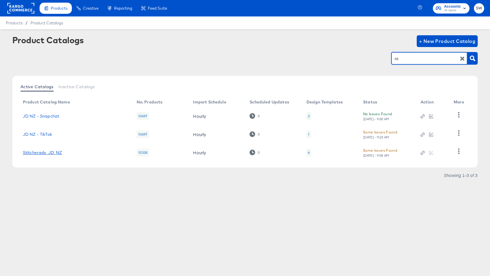
click at [53, 151] on link "Stitcherads_JD_NZ" at bounding box center [42, 152] width 39 height 5
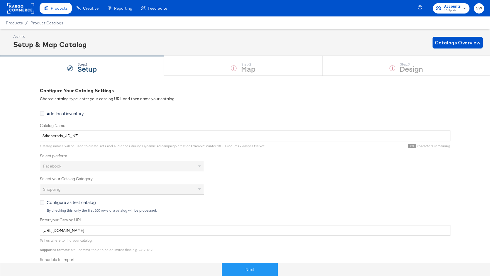
scroll to position [163, 0]
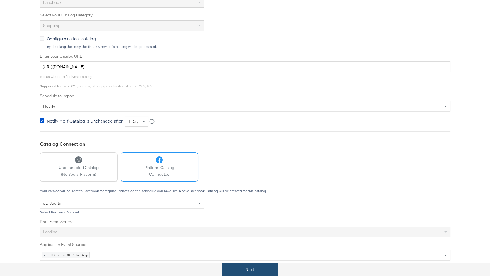
click at [250, 268] on button "Next" at bounding box center [250, 269] width 56 height 13
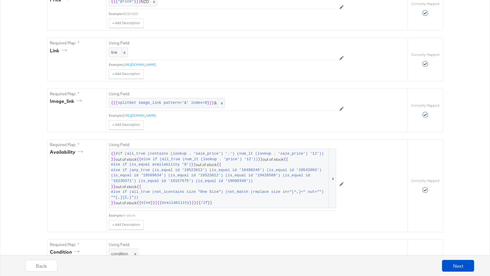
scroll to position [283, 0]
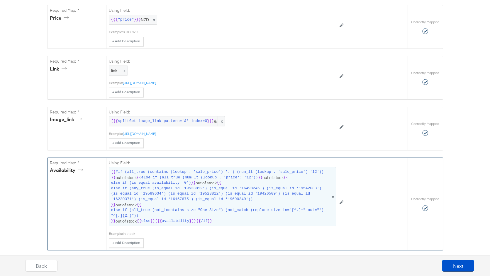
click at [220, 185] on span "else if (any_true (is_equal id '19523812') (is_equal id '16498246') (is_equal i…" at bounding box center [219, 193] width 217 height 16
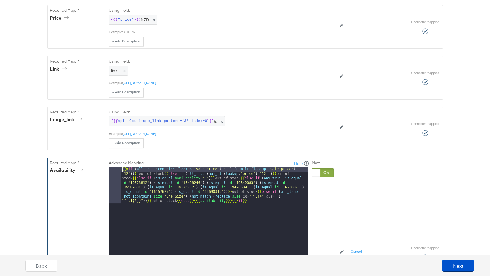
click at [122, 167] on div "{{# if ( all_true ( contains ( lookup . 'sale_price' ) '.' ) ( num_lt ( lookup …" at bounding box center [215, 276] width 188 height 219
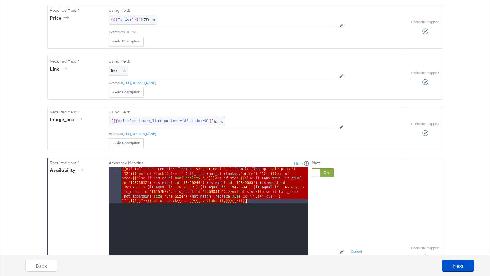
drag, startPoint x: 121, startPoint y: 167, endPoint x: 264, endPoint y: 203, distance: 147.1
click at [264, 203] on div "{{# if ( all_true ( contains ( lookup . 'sale_price' ) '.' ) ( num_lt ( lookup …" at bounding box center [215, 276] width 188 height 219
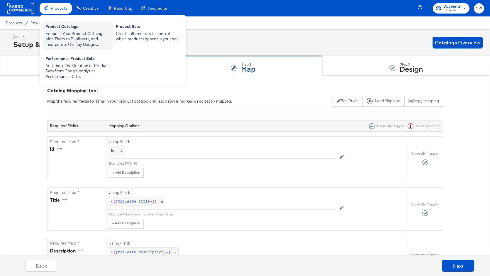
click at [65, 31] on div "Enhance Your Product Catalog, Map Them to Publishers, and Incorporate Overlay D…" at bounding box center [77, 39] width 65 height 16
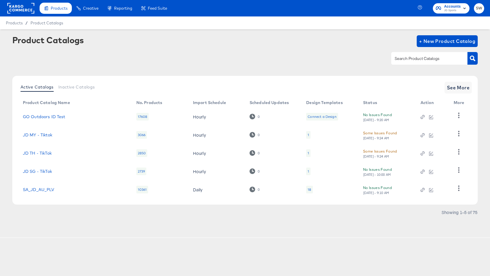
click at [409, 61] on input "text" at bounding box center [425, 58] width 63 height 7
type input "nz"
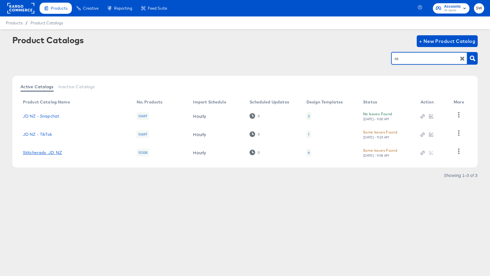
click at [55, 151] on link "Stitcherads_JD_NZ" at bounding box center [42, 152] width 39 height 5
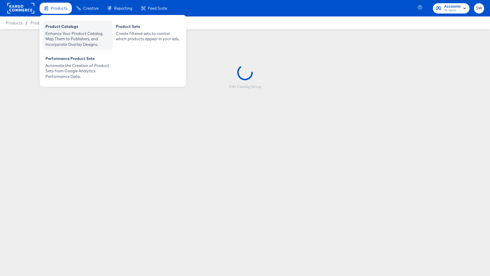
click at [62, 34] on div "Enhance Your Product Catalog, Map Them to Publishers, and Incorporate Overlay D…" at bounding box center [77, 39] width 65 height 16
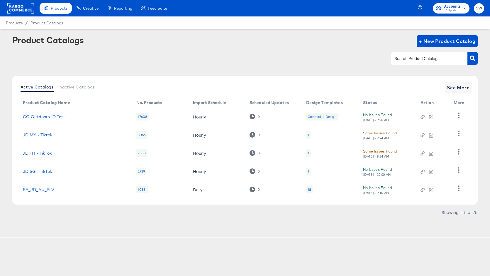
click at [401, 62] on input "text" at bounding box center [425, 58] width 63 height 7
type input "nz"
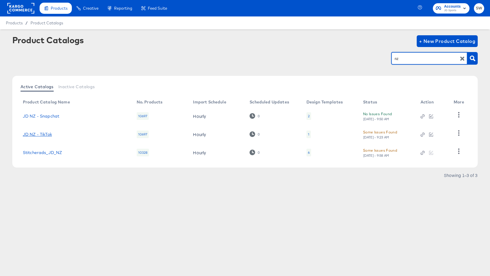
click at [49, 134] on link "JD NZ - TikTok" at bounding box center [37, 134] width 29 height 5
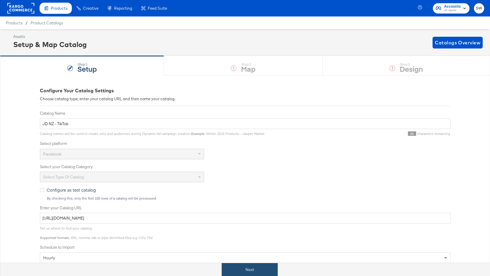
click at [254, 267] on button "Next" at bounding box center [250, 269] width 56 height 13
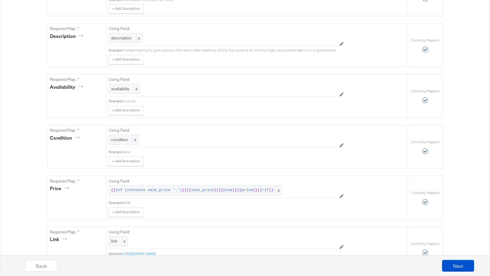
scroll to position [190, 0]
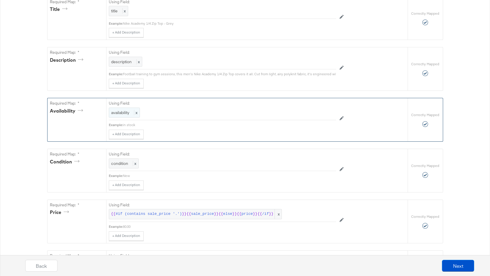
click at [124, 114] on div "availability x" at bounding box center [124, 112] width 31 height 10
click at [321, 113] on div at bounding box center [323, 113] width 22 height 9
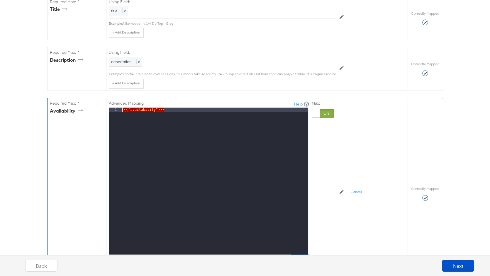
drag, startPoint x: 171, startPoint y: 110, endPoint x: 115, endPoint y: 108, distance: 55.2
click at [115, 108] on div "1 {{{ "availability" }}} XXXXXXXXXXXXXXXXXXXXXXXXXXXXXXXXXXXXXXXXXXXXXXXXXX" at bounding box center [209, 180] width 200 height 147
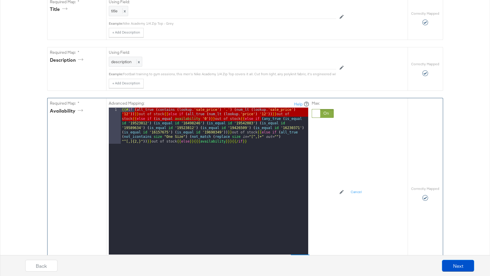
drag, startPoint x: 260, startPoint y: 117, endPoint x: 135, endPoint y: 108, distance: 126.0
click at [135, 108] on div "{{# if ( all_true ( contains ( lookup . 'sale_price' ) '.' ) ( num_lt ( lookup …" at bounding box center [215, 216] width 188 height 219
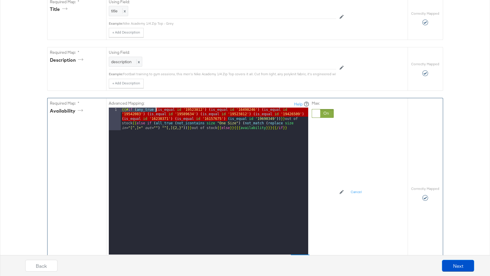
drag, startPoint x: 227, startPoint y: 119, endPoint x: 156, endPoint y: 108, distance: 72.4
click at [156, 108] on div "{{# if ( any_true ( is_equal id '19523812' ) ( is_equal id '16498246' ) ( is_eq…" at bounding box center [215, 203] width 188 height 192
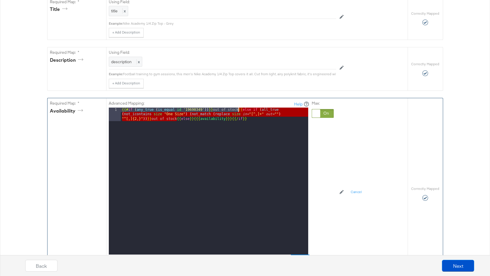
drag, startPoint x: 177, startPoint y: 118, endPoint x: 239, endPoint y: 111, distance: 62.4
click at [239, 111] on div "{{# if ( any_true ( is_equal id '19690349' )) }} out of stock {{ else if ( all_…" at bounding box center [215, 194] width 188 height 174
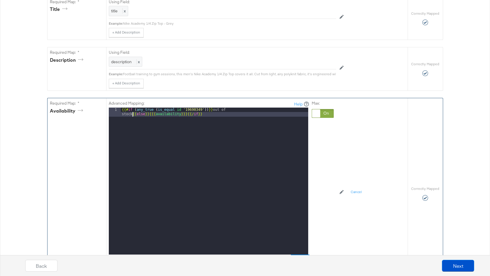
click at [121, 114] on div "{{# if ( any_true ( is_equal id '19690349' )) }} out of stock {{ else }} {{{ av…" at bounding box center [215, 189] width 188 height 165
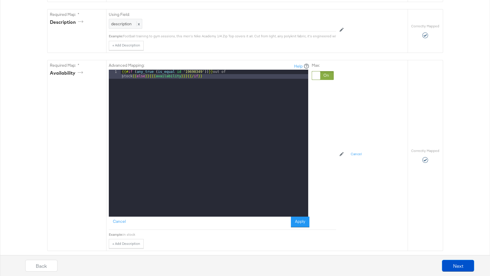
click at [306, 219] on button "Apply" at bounding box center [300, 221] width 18 height 11
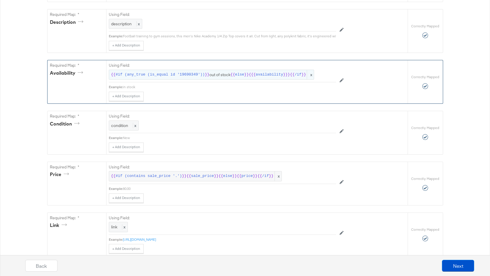
click at [215, 77] on div "{{ #if (any_true (is_equal id '19690349')) }} out of stock {{ else }} {{{ avail…" at bounding box center [212, 75] width 206 height 10
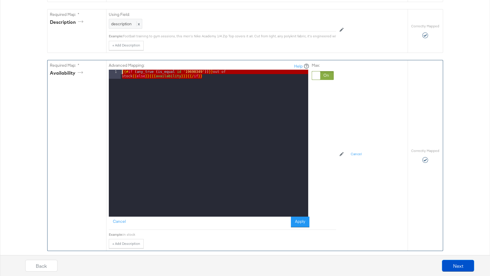
drag, startPoint x: 203, startPoint y: 76, endPoint x: 126, endPoint y: 65, distance: 77.9
click at [126, 65] on div "Advanced Mapping: Help 1 {{# if ( any_true ( is_equal id '19690349' )) }} out o…" at bounding box center [209, 145] width 201 height 164
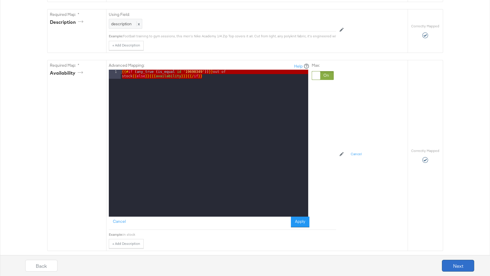
click at [455, 264] on button "Next" at bounding box center [458, 265] width 32 height 12
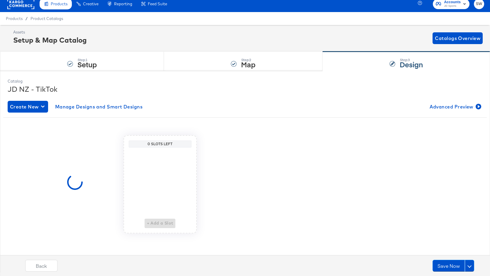
scroll to position [0, 0]
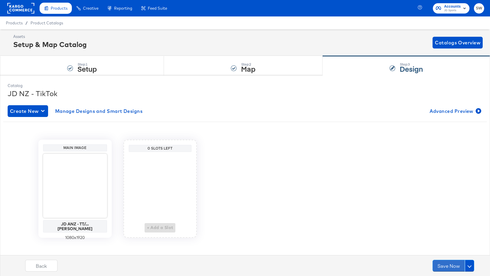
click at [455, 264] on button "Save Now" at bounding box center [449, 265] width 32 height 12
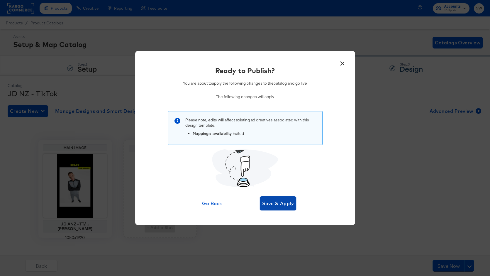
click at [271, 203] on span "Save & Apply" at bounding box center [278, 203] width 32 height 8
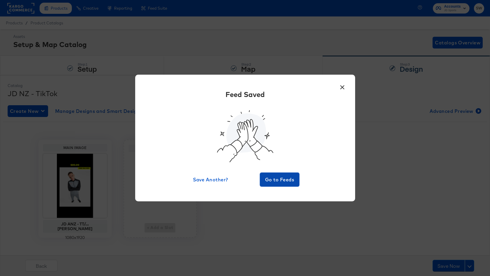
click at [277, 178] on span "Go to Feeds" at bounding box center [279, 179] width 35 height 8
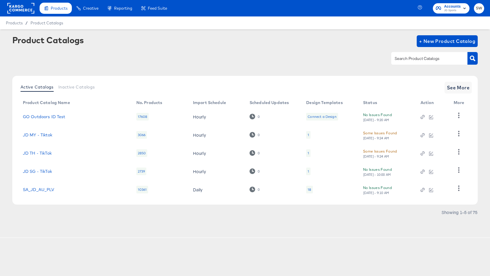
click at [416, 63] on div at bounding box center [429, 58] width 76 height 12
click at [416, 61] on input "text" at bounding box center [425, 58] width 63 height 7
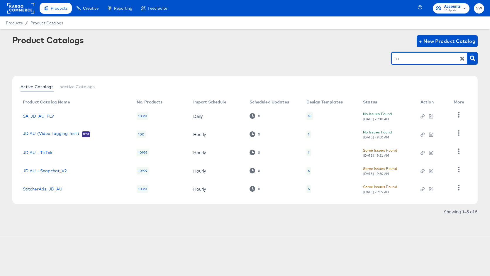
click at [405, 60] on input "au" at bounding box center [425, 58] width 63 height 7
type input "nz"
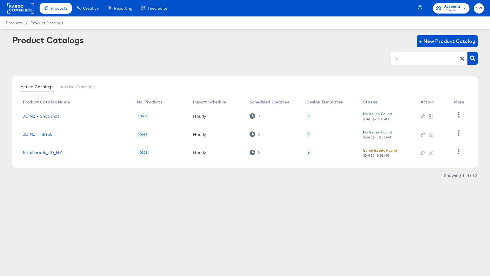
drag, startPoint x: 50, startPoint y: 110, endPoint x: 49, endPoint y: 116, distance: 5.7
click at [50, 110] on td "JD NZ - Snapchat" at bounding box center [75, 116] width 114 height 18
click at [49, 116] on link "JD NZ - Snapchat" at bounding box center [41, 116] width 36 height 5
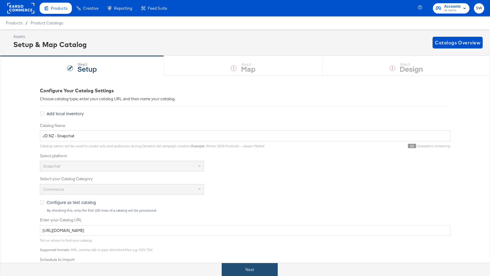
click at [247, 264] on button "Next" at bounding box center [250, 269] width 56 height 13
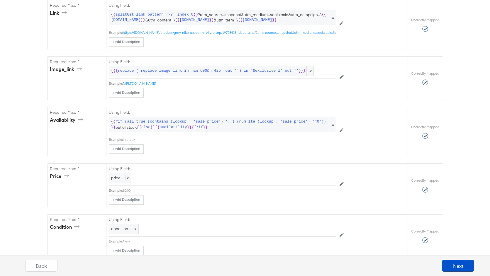
scroll to position [291, 0]
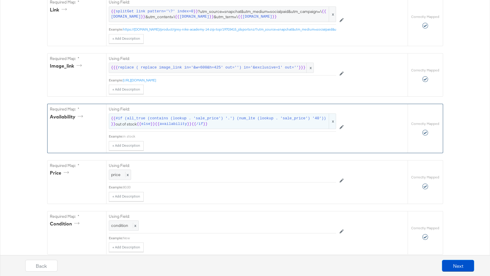
click at [266, 121] on span "{{ #if (all_true (contains (lookup . 'sale_price') '.') (num_lte (lookup . 'sal…" at bounding box center [222, 121] width 223 height 11
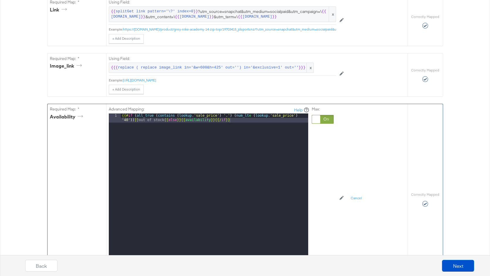
click at [270, 121] on div "{{# if ( all_true ( contains ( lookup . 'sale_price' ) '.' ) ( num_lt e ( looku…" at bounding box center [215, 195] width 188 height 165
click at [165, 120] on div "{{# if ( all_true ( contains ( lookup . 'sale_price' ) '.' ) ( num_lt e ( looku…" at bounding box center [215, 195] width 188 height 165
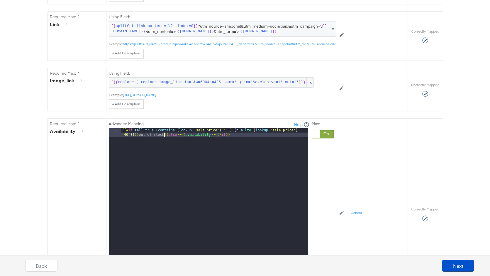
scroll to position [276, 0]
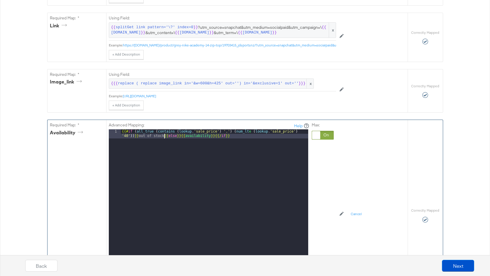
click at [247, 139] on div "{{# if ( all_true ( contains ( lookup . 'sale_price' ) '.' ) ( num_lt e ( looku…" at bounding box center [215, 211] width 188 height 165
click at [165, 135] on div "{{# if ( all_true ( contains ( lookup . 'sale_price' ) '.' ) ( num_lt e ( looku…" at bounding box center [215, 211] width 188 height 165
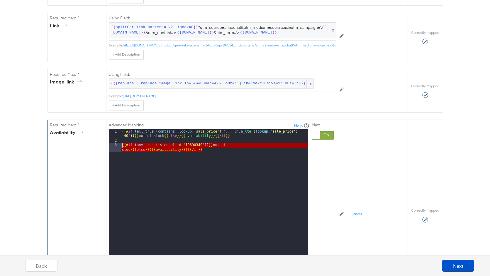
drag, startPoint x: 206, startPoint y: 150, endPoint x: 118, endPoint y: 143, distance: 88.3
click at [118, 143] on div "1 2 3 {{# if ( all_true ( contains ( lookup . 'sale_price' ) '.' ) ( num_lt e (…" at bounding box center [209, 202] width 200 height 147
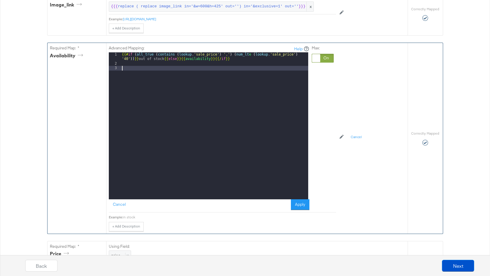
scroll to position [364, 0]
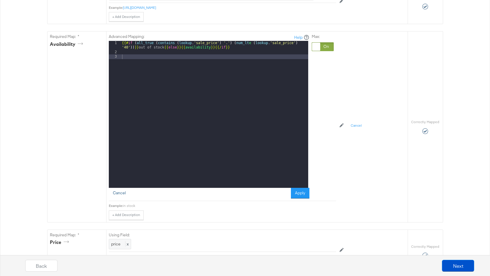
click at [125, 193] on button "Cancel" at bounding box center [119, 193] width 21 height 11
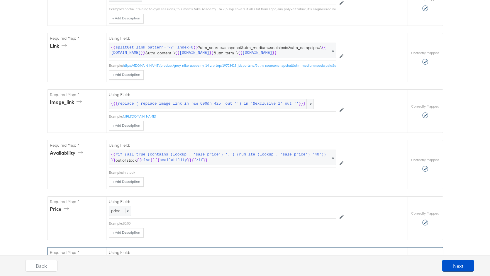
scroll to position [0, 0]
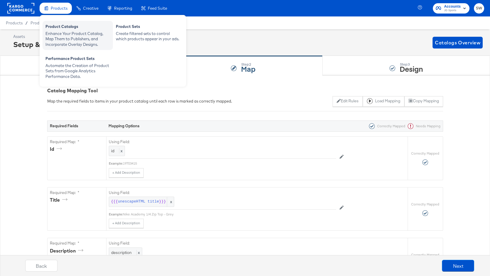
click at [63, 31] on div "Enhance Your Product Catalog, Map Them to Publishers, and Incorporate Overlay D…" at bounding box center [77, 39] width 65 height 16
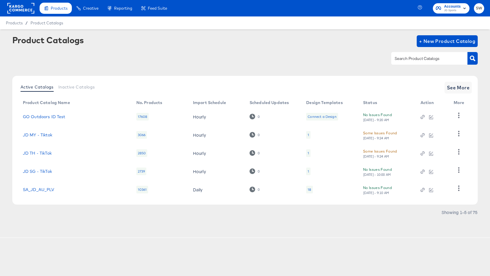
click at [403, 60] on input "text" at bounding box center [425, 58] width 63 height 7
type input "au"
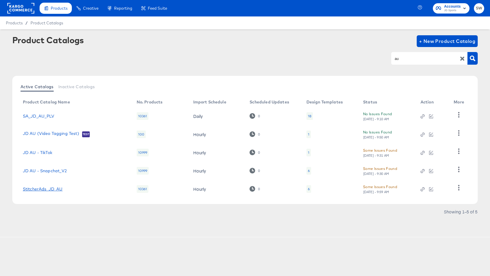
click at [57, 188] on link "StitcherAds_JD_AU" at bounding box center [43, 188] width 40 height 5
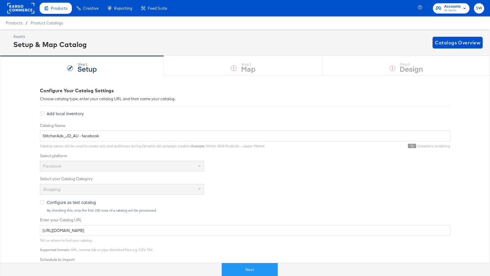
click at [250, 268] on button "Next" at bounding box center [250, 269] width 56 height 13
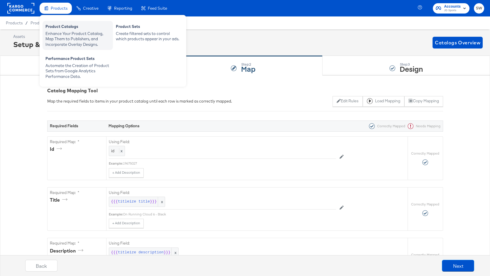
click at [59, 30] on div "Product Catalogs" at bounding box center [77, 27] width 65 height 7
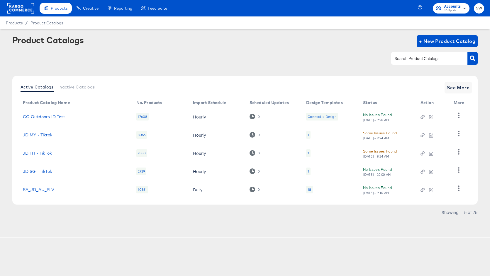
click at [412, 60] on input "text" at bounding box center [425, 58] width 63 height 7
type input "de"
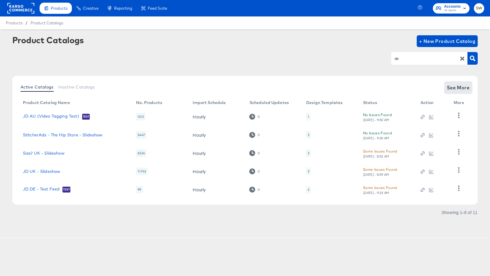
click at [445, 89] on button "See More" at bounding box center [459, 88] width 28 height 12
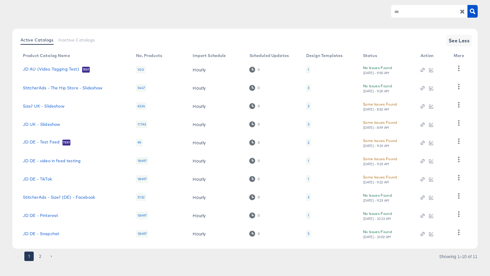
scroll to position [52, 0]
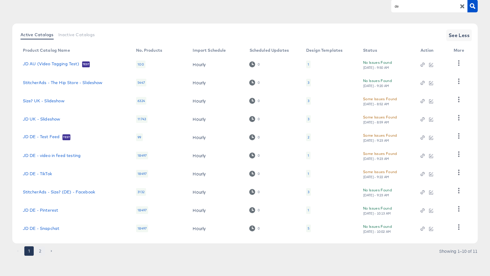
click at [40, 252] on button "2" at bounding box center [40, 250] width 9 height 9
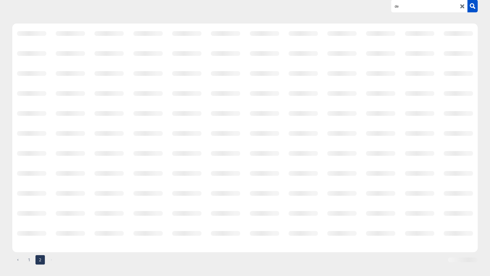
scroll to position [0, 0]
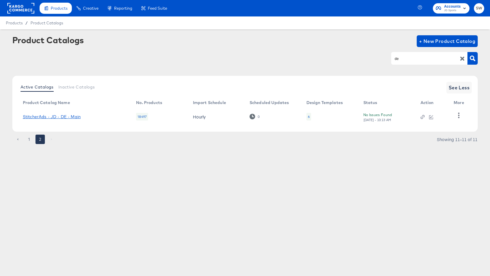
click at [68, 117] on link "StitcherAds - JD - DE - Main" at bounding box center [52, 116] width 58 height 5
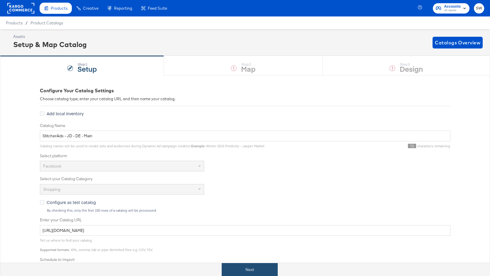
click at [251, 272] on button "Next" at bounding box center [250, 269] width 56 height 13
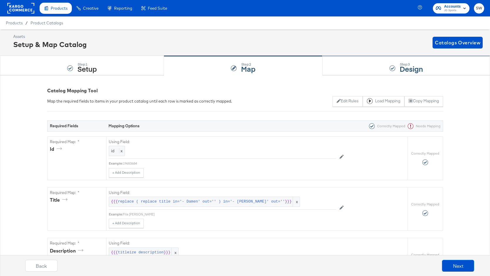
click at [403, 66] on strong "Design" at bounding box center [411, 69] width 23 height 10
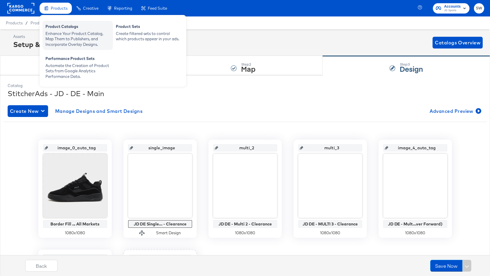
click at [60, 30] on div "Product Catalogs" at bounding box center [77, 27] width 65 height 7
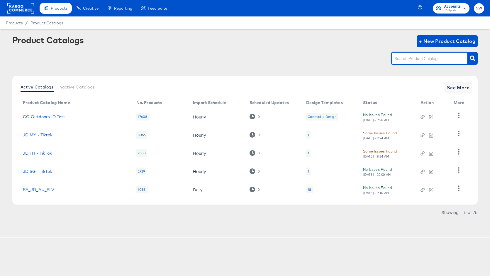
click at [419, 58] on input "text" at bounding box center [425, 58] width 63 height 7
type input "nl"
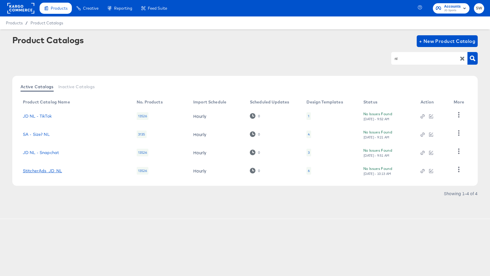
click at [42, 170] on link "StitcherAds_JD_NL" at bounding box center [42, 170] width 39 height 5
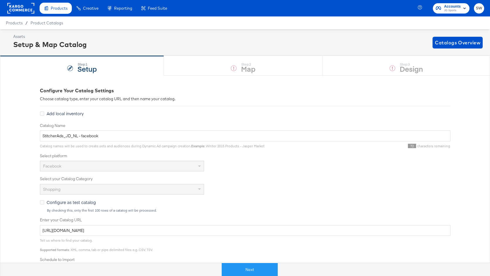
drag, startPoint x: 251, startPoint y: 268, endPoint x: 280, endPoint y: 215, distance: 59.9
click at [251, 268] on button "Next" at bounding box center [250, 269] width 56 height 13
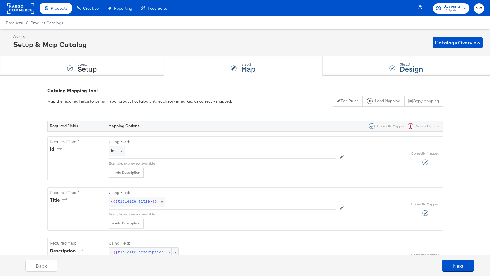
click at [353, 72] on div "Step: 3 Design" at bounding box center [407, 65] width 168 height 19
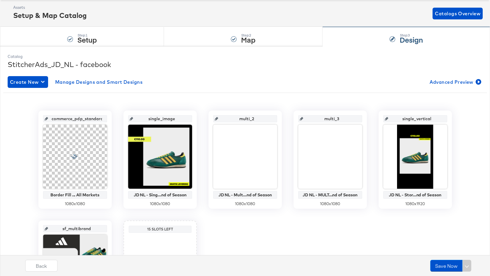
scroll to position [31, 0]
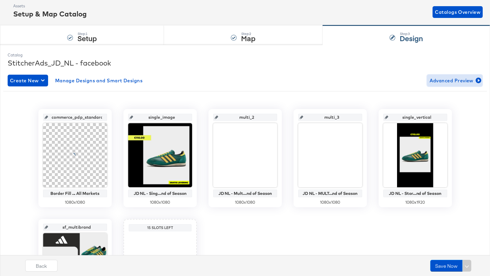
click at [436, 80] on span "Advanced Preview" at bounding box center [455, 80] width 51 height 8
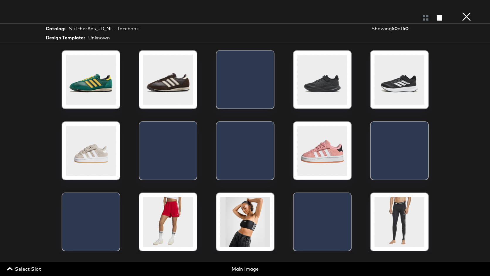
click at [22, 267] on span "Select Slot" at bounding box center [24, 268] width 33 height 8
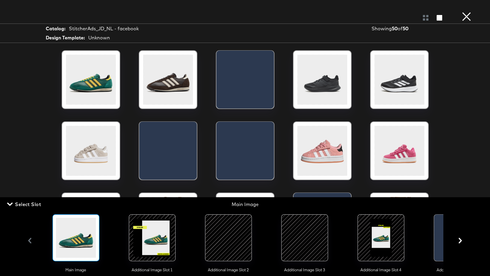
click at [154, 250] on div at bounding box center [152, 237] width 40 height 40
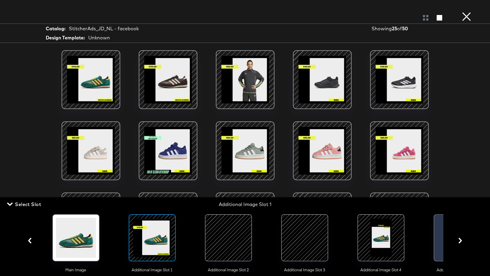
click at [27, 203] on span "Select Slot" at bounding box center [24, 204] width 33 height 8
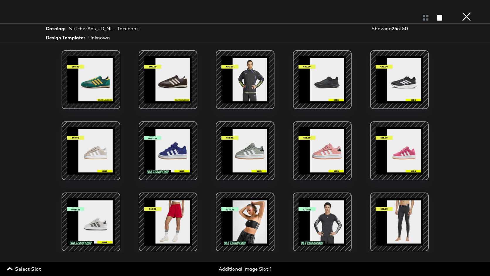
click at [162, 170] on div at bounding box center [168, 151] width 50 height 50
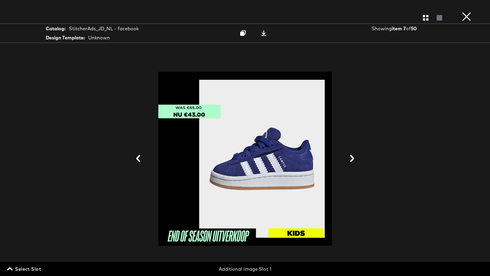
click at [427, 162] on div at bounding box center [245, 158] width 432 height 217
click at [471, 12] on button "×" at bounding box center [467, 6] width 12 height 12
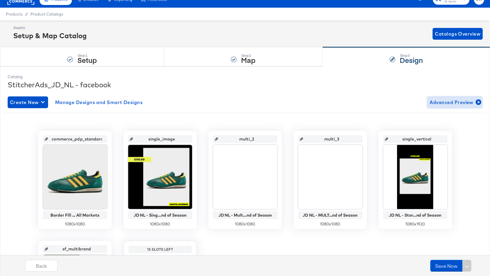
scroll to position [0, 0]
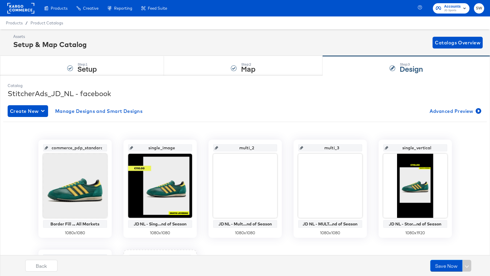
click at [27, 6] on rect at bounding box center [20, 8] width 27 height 11
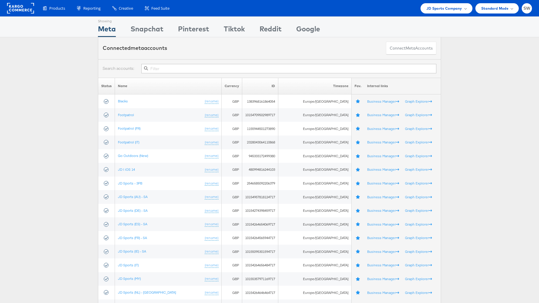
click at [274, 66] on input "text" at bounding box center [288, 68] width 295 height 9
click at [247, 71] on input "n" at bounding box center [288, 68] width 295 height 9
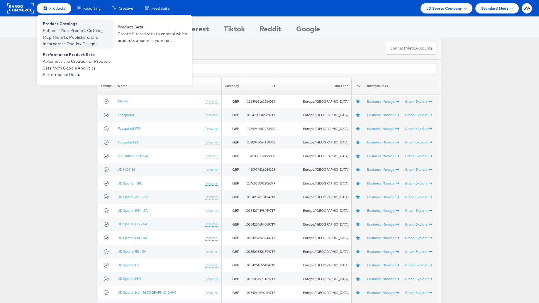
type input "n"
click at [67, 27] on span "Enhance Your Product Catalog, Map Them to Publishers, and Incorporate Overlay D…" at bounding box center [78, 37] width 70 height 20
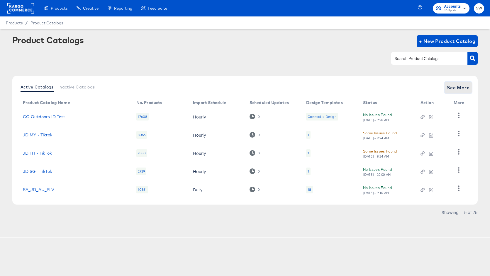
click at [455, 86] on span "See More" at bounding box center [458, 87] width 23 height 8
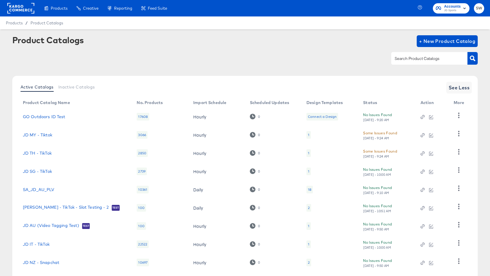
click at [423, 57] on input "text" at bounding box center [425, 58] width 63 height 7
type input "au"
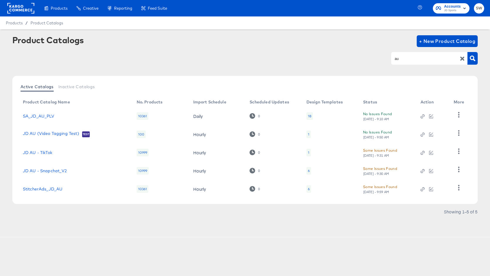
click at [52, 193] on td "StitcherAds_JD_AU" at bounding box center [75, 189] width 114 height 18
click at [54, 188] on link "StitcherAds_JD_AU" at bounding box center [43, 188] width 40 height 5
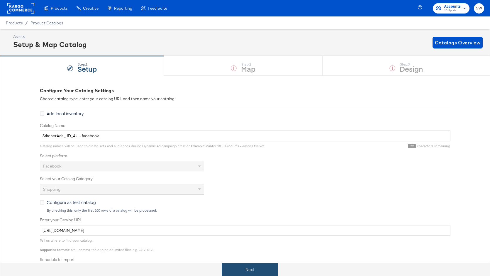
click at [244, 267] on button "Next" at bounding box center [250, 269] width 56 height 13
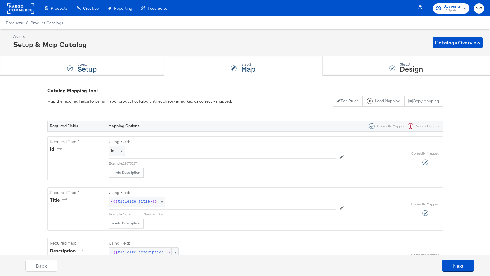
click at [119, 69] on div "Step: 1 Setup" at bounding box center [82, 65] width 164 height 19
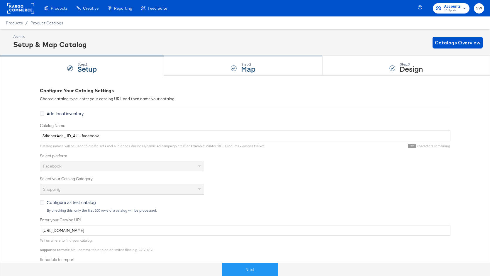
click at [204, 69] on div "Step: 2 Map" at bounding box center [243, 65] width 159 height 19
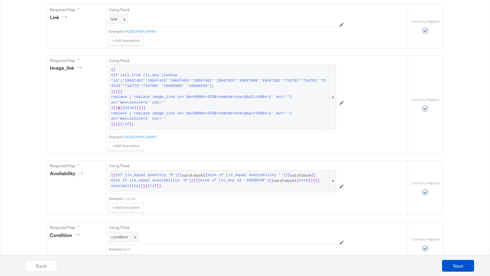
scroll to position [336, 0]
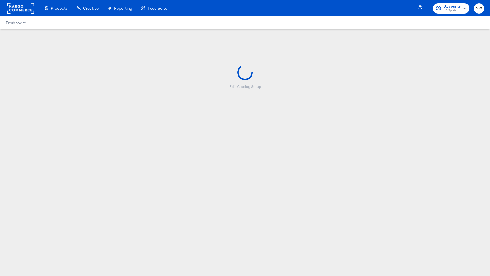
click at [0, 0] on div "Product Catalogs" at bounding box center [0, 0] width 0 height 0
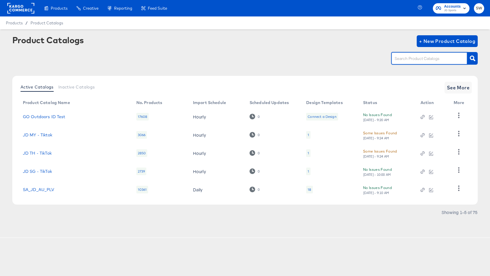
click at [408, 60] on input "text" at bounding box center [425, 58] width 63 height 7
type input "nz"
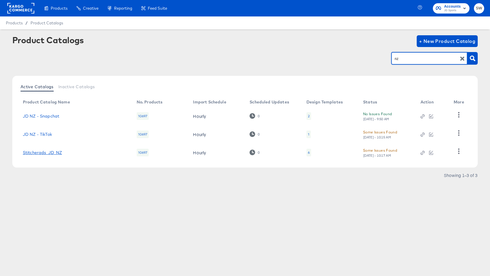
click at [58, 151] on link "Stitcherads_JD_NZ" at bounding box center [42, 152] width 39 height 5
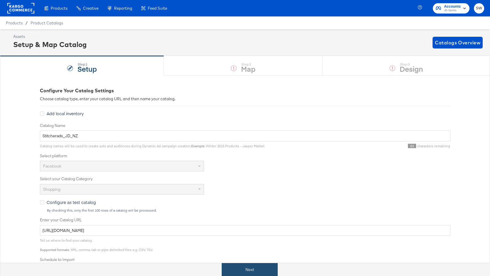
click at [232, 268] on button "Next" at bounding box center [250, 269] width 56 height 13
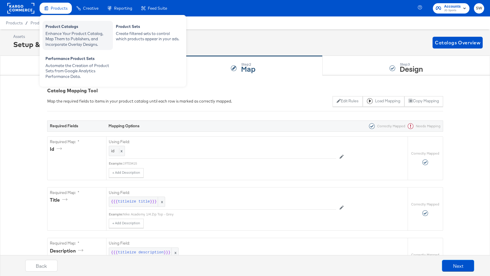
click at [59, 27] on div "Product Catalogs" at bounding box center [77, 27] width 65 height 7
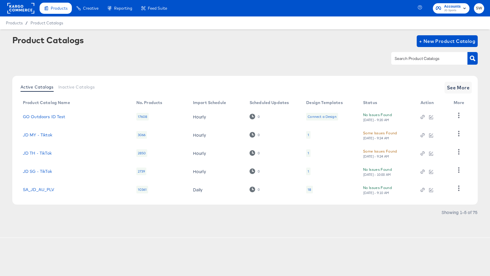
click at [417, 54] on div at bounding box center [429, 58] width 76 height 12
type input "nz"
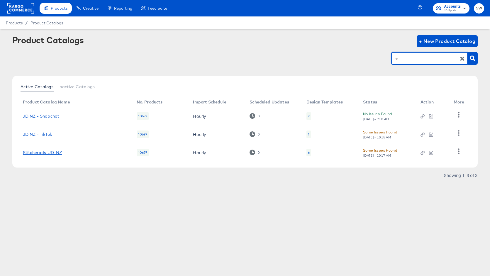
click at [29, 153] on link "Stitcherads_JD_NZ" at bounding box center [42, 152] width 39 height 5
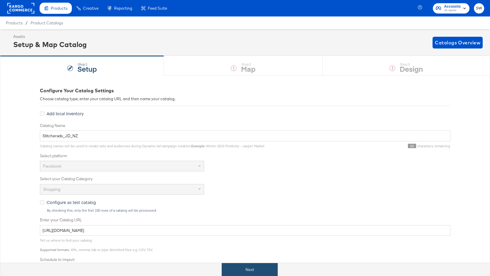
click at [232, 268] on button "Next" at bounding box center [250, 269] width 56 height 13
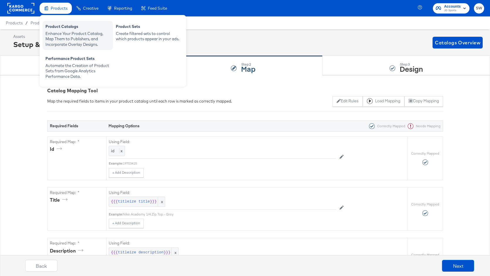
click at [63, 31] on div "Enhance Your Product Catalog, Map Them to Publishers, and Incorporate Overlay D…" at bounding box center [77, 39] width 65 height 16
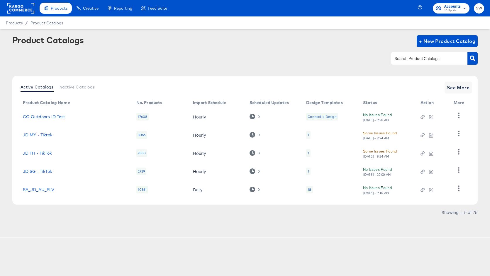
click at [425, 59] on input "text" at bounding box center [425, 58] width 63 height 7
type input "nz"
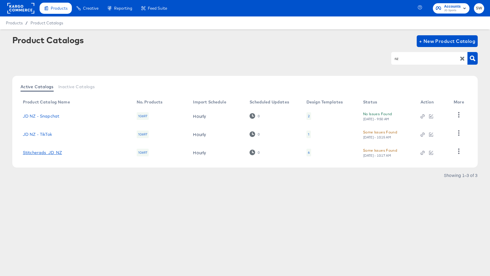
click at [47, 152] on link "Stitcherads_JD_NZ" at bounding box center [42, 152] width 39 height 5
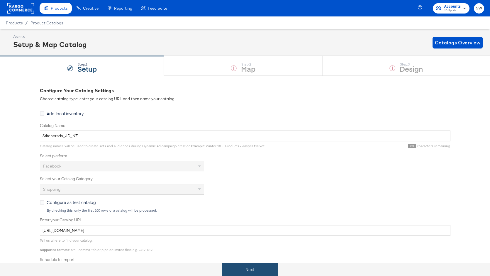
click at [232, 270] on button "Next" at bounding box center [250, 269] width 56 height 13
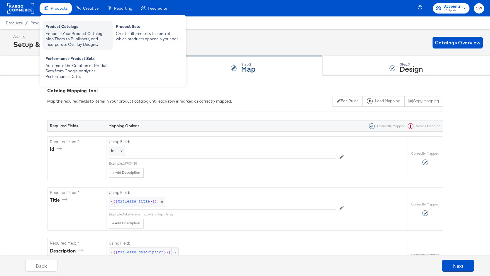
click at [66, 28] on div "Product Catalogs" at bounding box center [77, 27] width 65 height 7
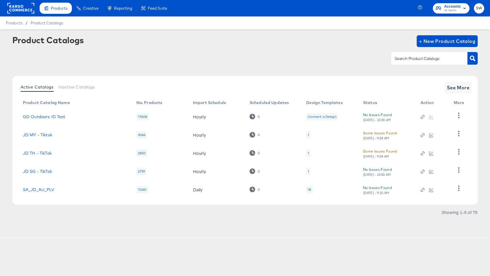
click at [408, 62] on input "text" at bounding box center [425, 58] width 63 height 7
type input "au"
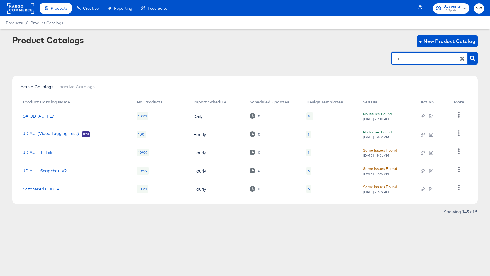
click at [57, 190] on link "StitcherAds_JD_AU" at bounding box center [43, 188] width 40 height 5
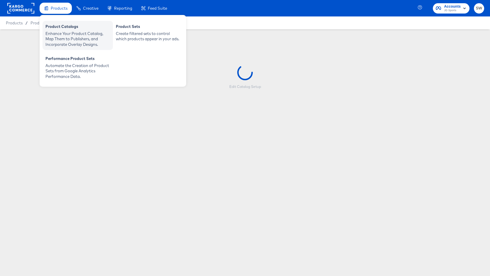
click at [61, 36] on div "Enhance Your Product Catalog, Map Them to Publishers, and Incorporate Overlay D…" at bounding box center [77, 39] width 65 height 16
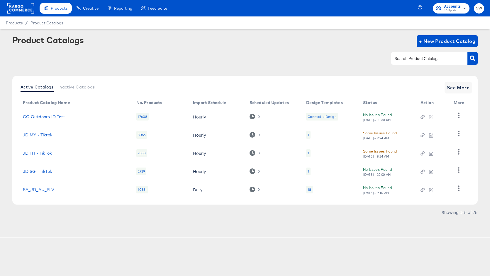
click at [403, 59] on input "text" at bounding box center [425, 58] width 63 height 7
type input "au"
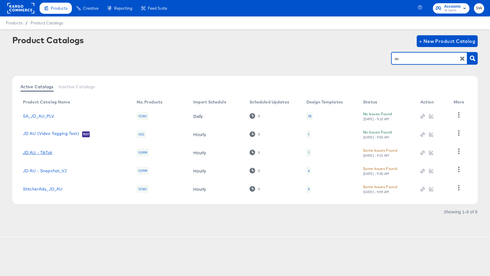
click at [46, 151] on link "JD AU - TikTok" at bounding box center [37, 152] width 29 height 5
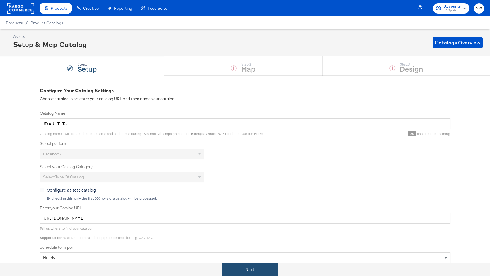
click at [239, 269] on button "Next" at bounding box center [250, 269] width 56 height 13
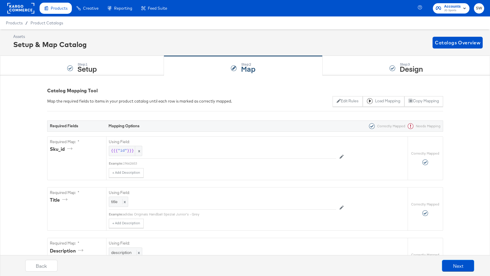
click at [32, 9] on rect at bounding box center [20, 8] width 27 height 11
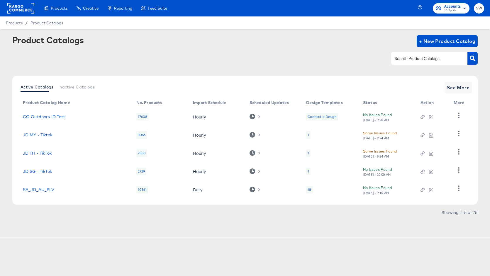
click at [34, 13] on rect at bounding box center [20, 8] width 27 height 11
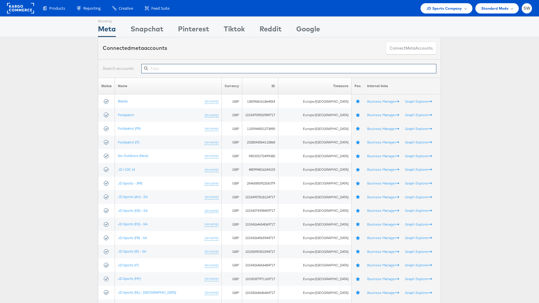
click at [299, 65] on input "text" at bounding box center [288, 68] width 295 height 9
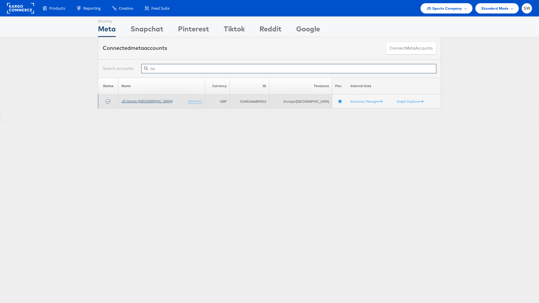
type input "nz"
click at [142, 102] on link "JD Sports ([GEOGRAPHIC_DATA])" at bounding box center [146, 101] width 51 height 4
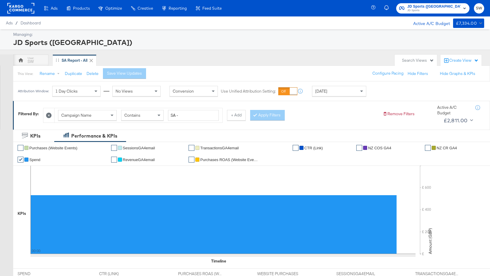
click at [437, 8] on span "JD Sports ([GEOGRAPHIC_DATA])" at bounding box center [434, 7] width 53 height 6
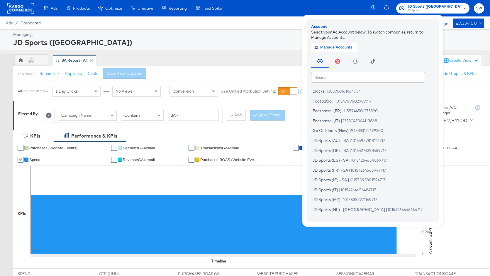
click at [358, 81] on input "text" at bounding box center [368, 77] width 114 height 11
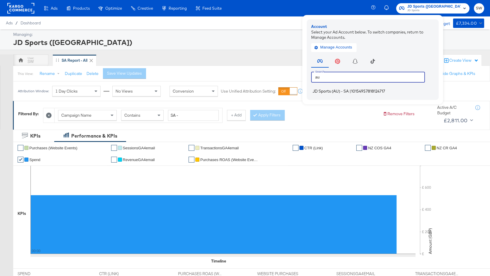
type input "au"
click at [349, 89] on span "JD Sports (AU) - SA" at bounding box center [331, 91] width 36 height 5
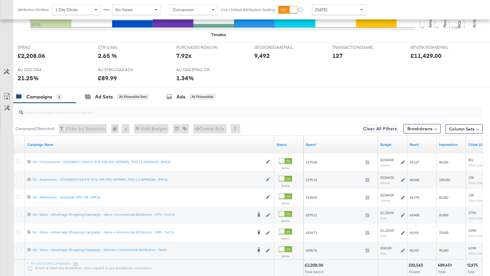
scroll to position [282, 0]
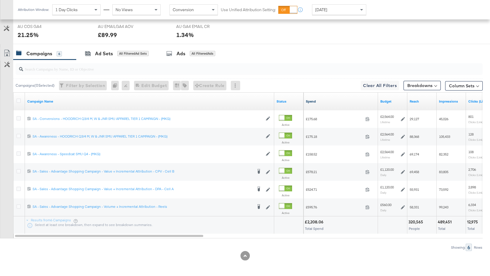
click at [332, 100] on link "Spend" at bounding box center [341, 101] width 70 height 5
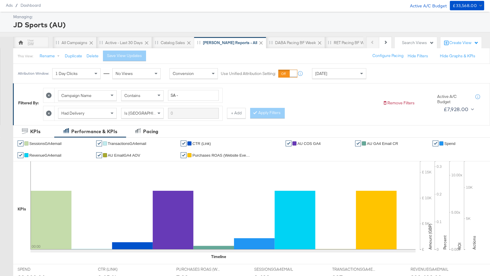
scroll to position [0, 0]
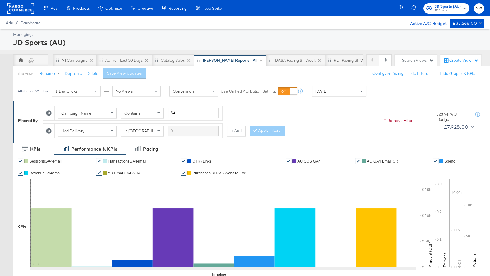
click at [448, 9] on span "JD Sports" at bounding box center [448, 10] width 26 height 5
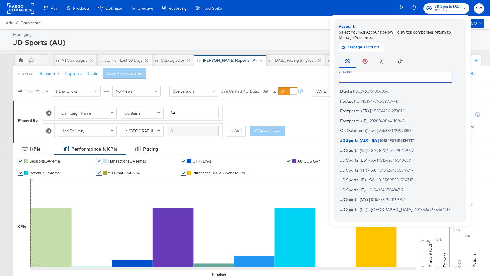
click at [399, 76] on input "text" at bounding box center [396, 77] width 114 height 11
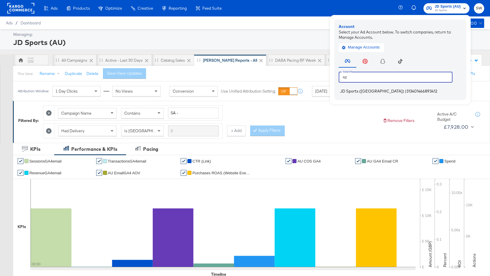
type input "nz"
click at [407, 89] on span "313401466893412" at bounding box center [422, 91] width 31 height 5
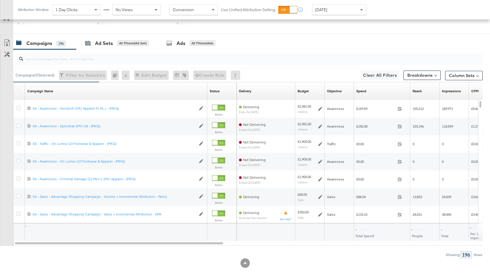
scroll to position [279, 0]
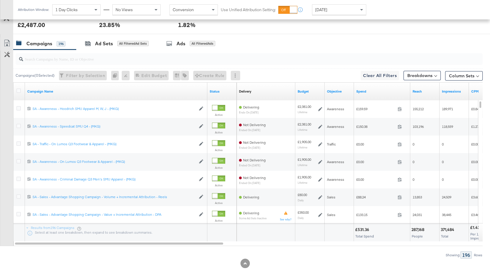
click at [372, 93] on div "Spend" at bounding box center [382, 91] width 56 height 9
click at [368, 91] on link "Spend" at bounding box center [383, 91] width 52 height 5
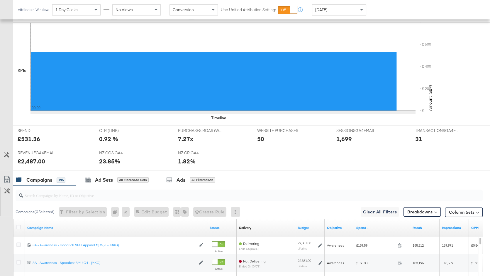
scroll to position [0, 0]
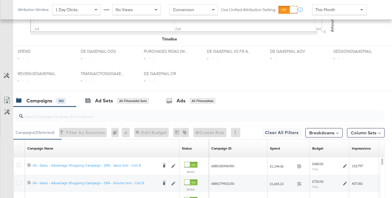
scroll to position [288, 0]
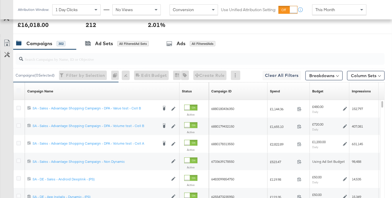
click at [325, 12] on span "This Month" at bounding box center [325, 9] width 20 height 5
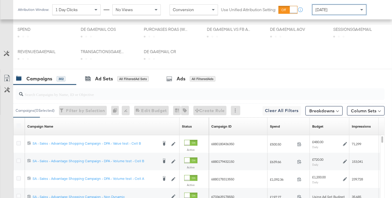
scroll to position [314, 0]
